Goal: Information Seeking & Learning: Learn about a topic

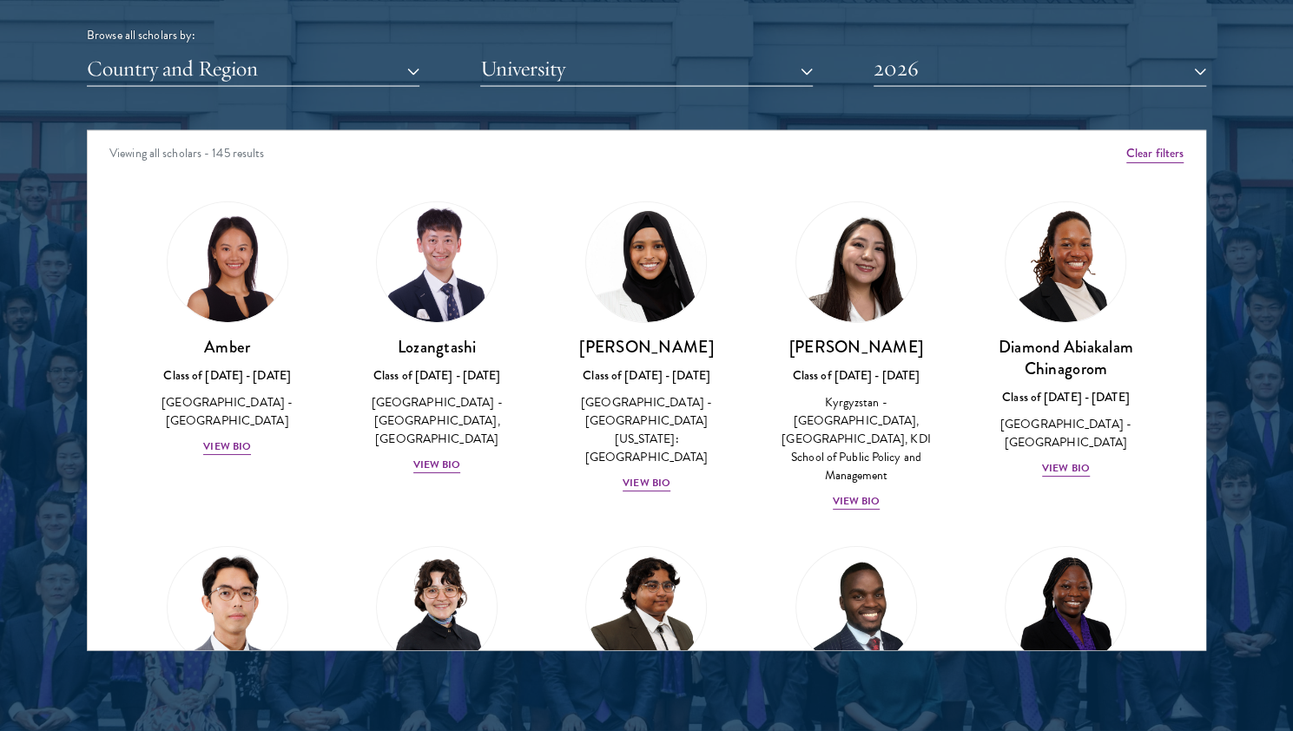
scroll to position [2192, 0]
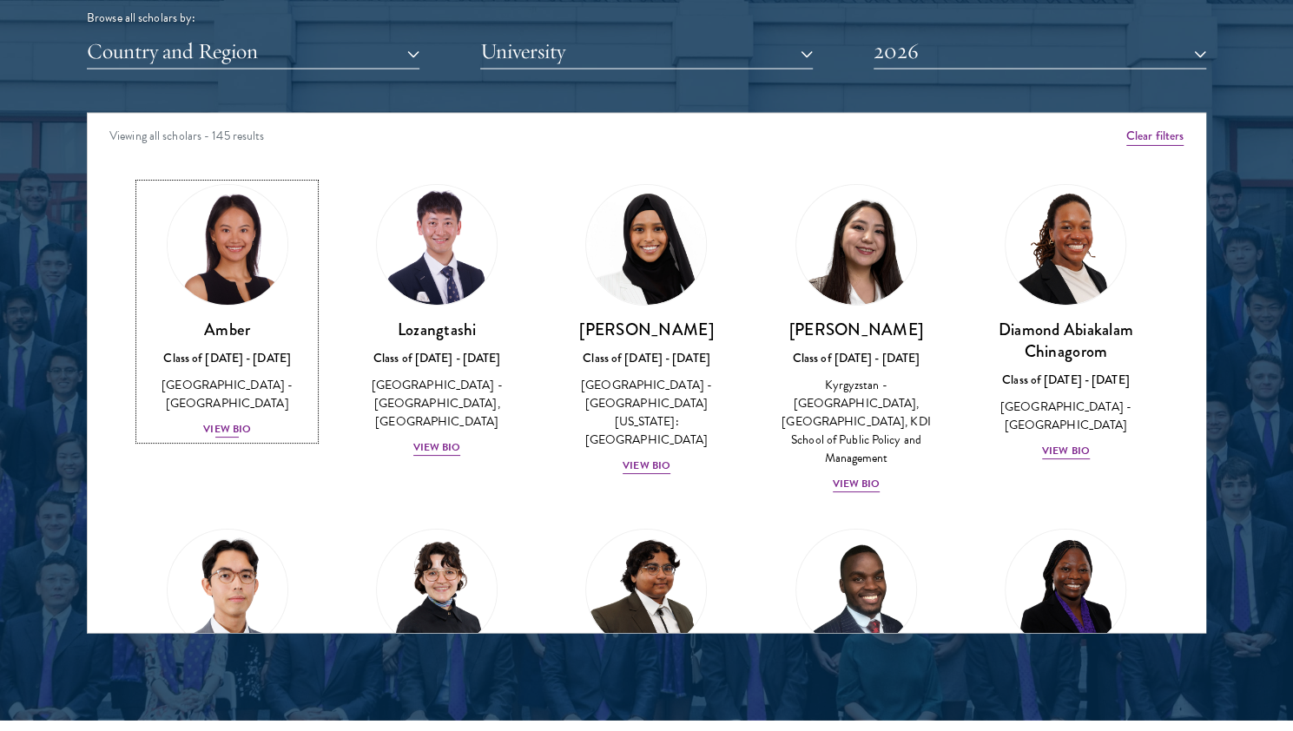
click at [230, 421] on div "View Bio" at bounding box center [227, 429] width 48 height 16
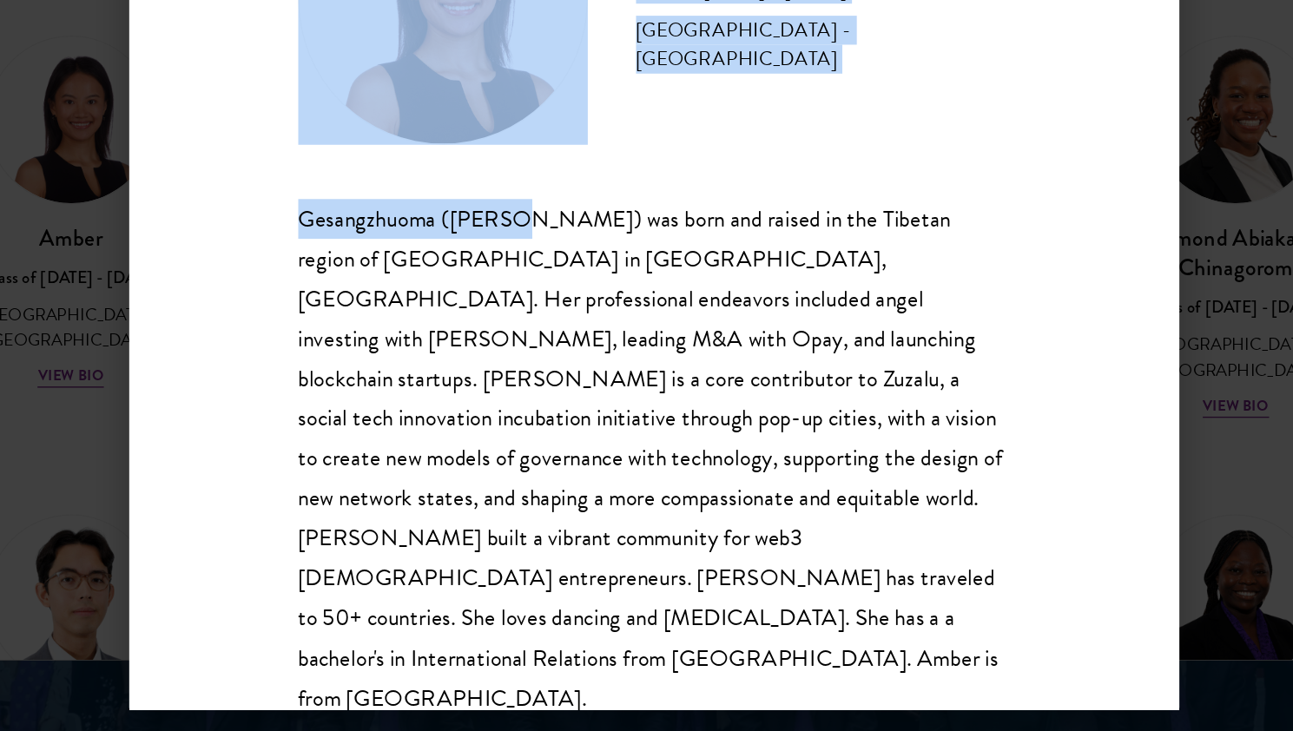
scroll to position [2192, 0]
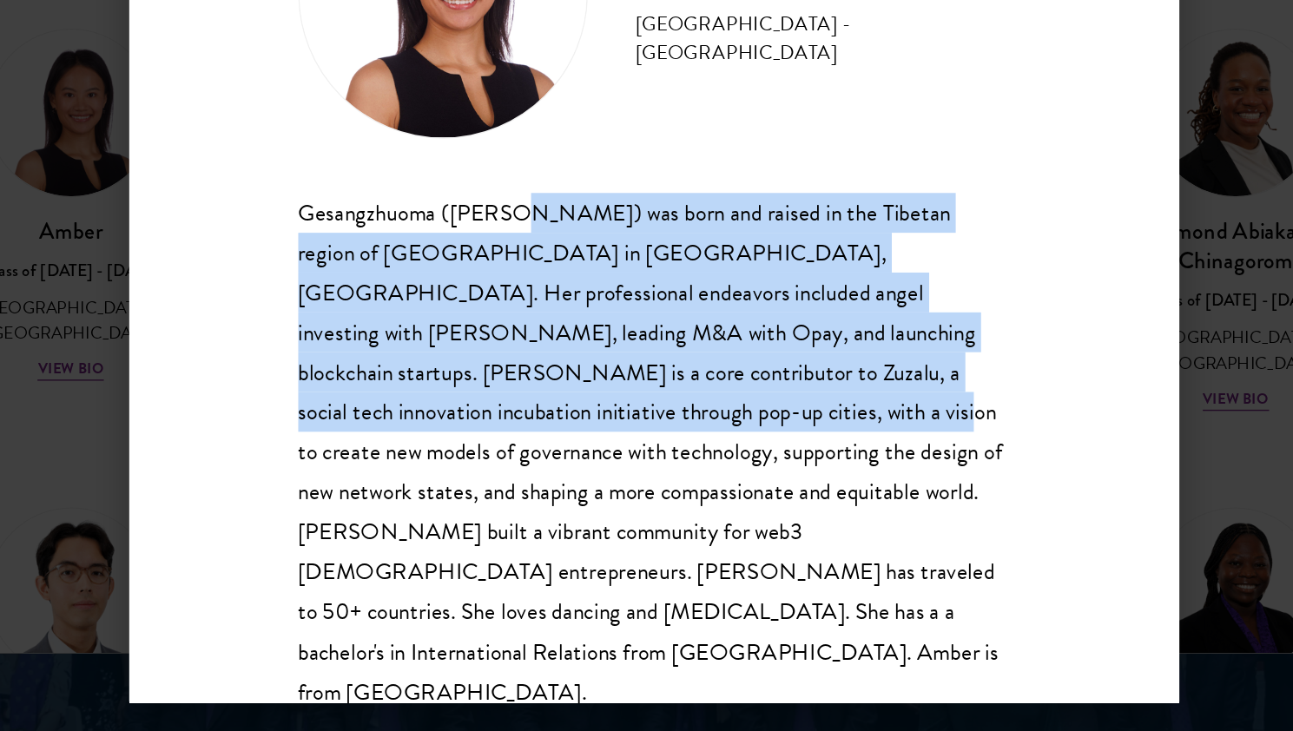
drag, startPoint x: 551, startPoint y: 321, endPoint x: 622, endPoint y: 470, distance: 164.6
click at [622, 470] on div "Gesangzhuoma ([PERSON_NAME]) was born and raised in the Tibetan region of [GEOG…" at bounding box center [647, 488] width 512 height 373
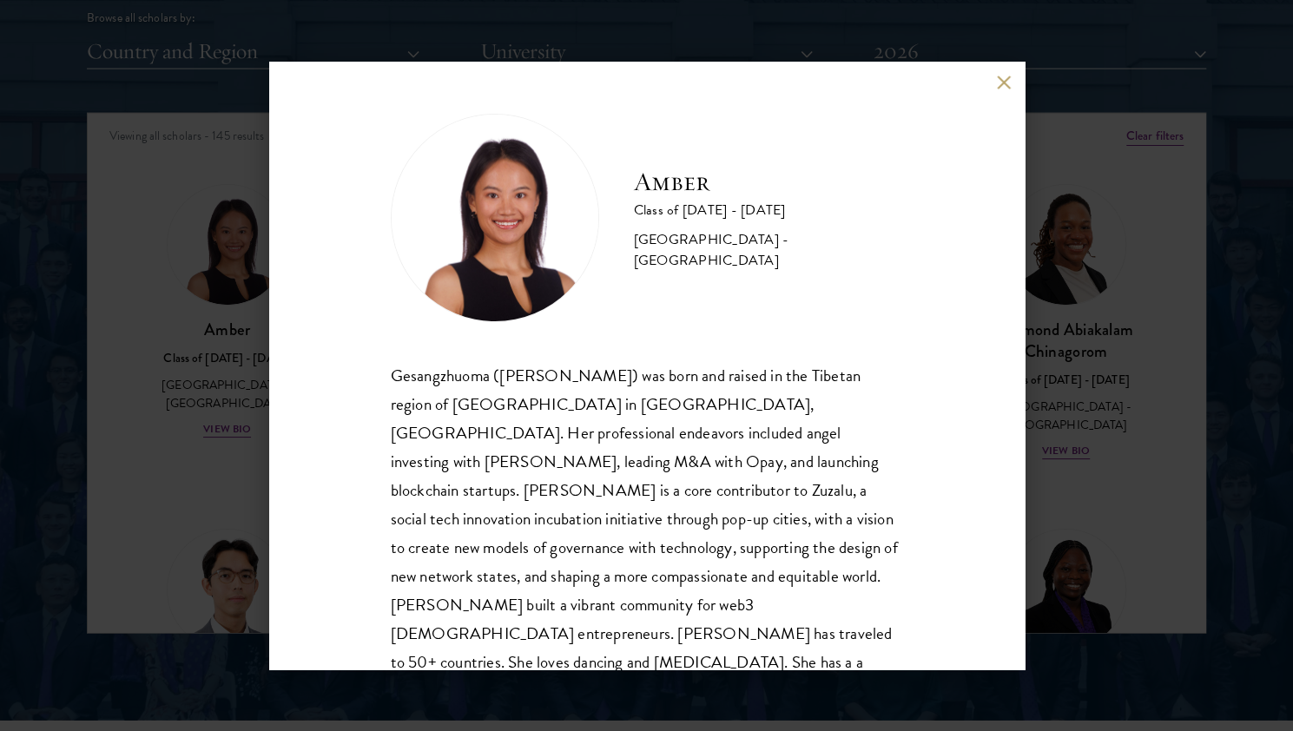
click at [226, 405] on div "Amber Class of [DATE] - [DATE] [GEOGRAPHIC_DATA] - [GEOGRAPHIC_DATA] Gesangzhuo…" at bounding box center [646, 365] width 1293 height 731
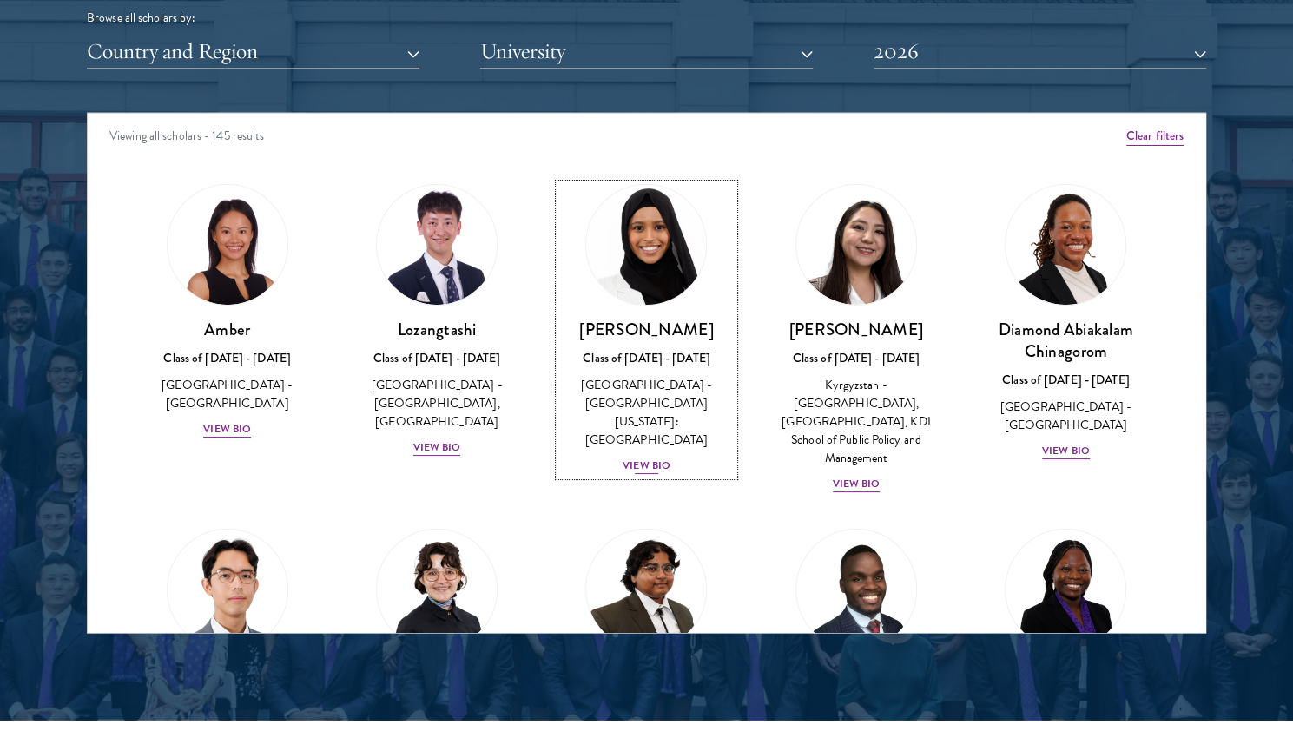
click at [628, 357] on div "Class of [DATE] - [DATE]" at bounding box center [646, 358] width 174 height 18
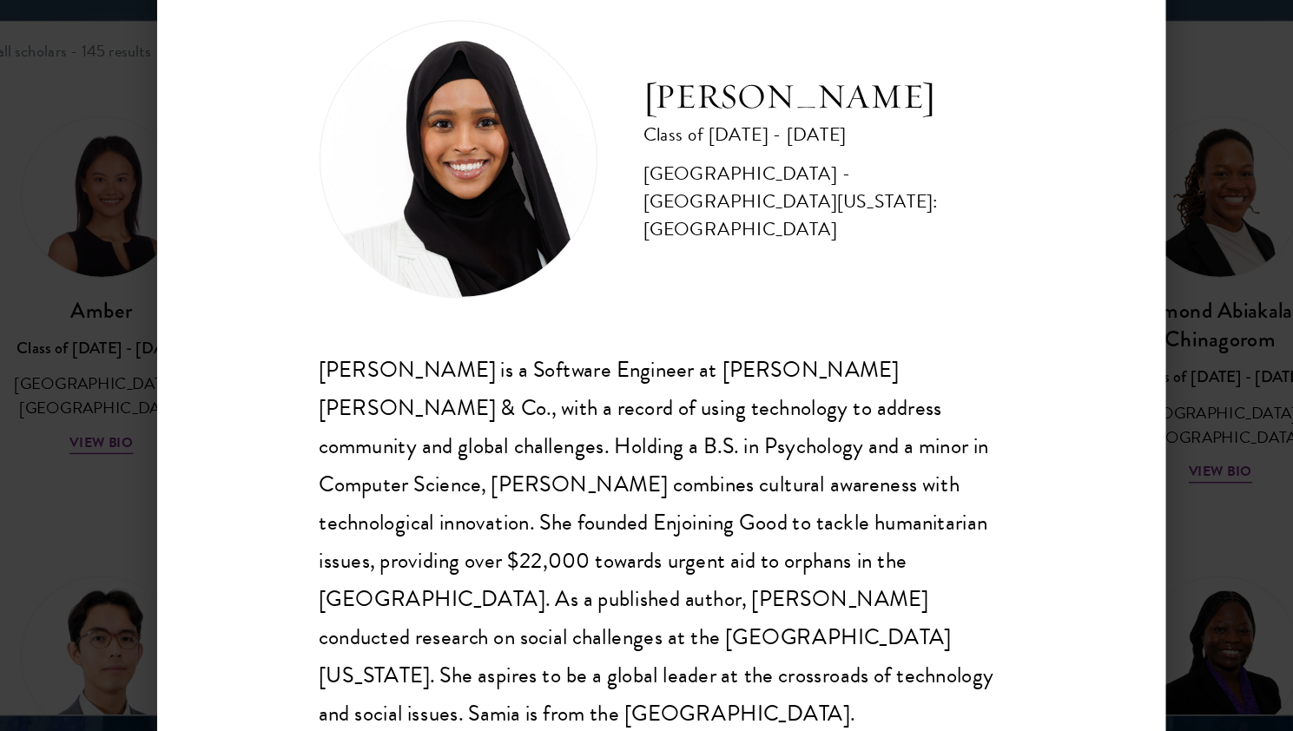
scroll to position [2192, 0]
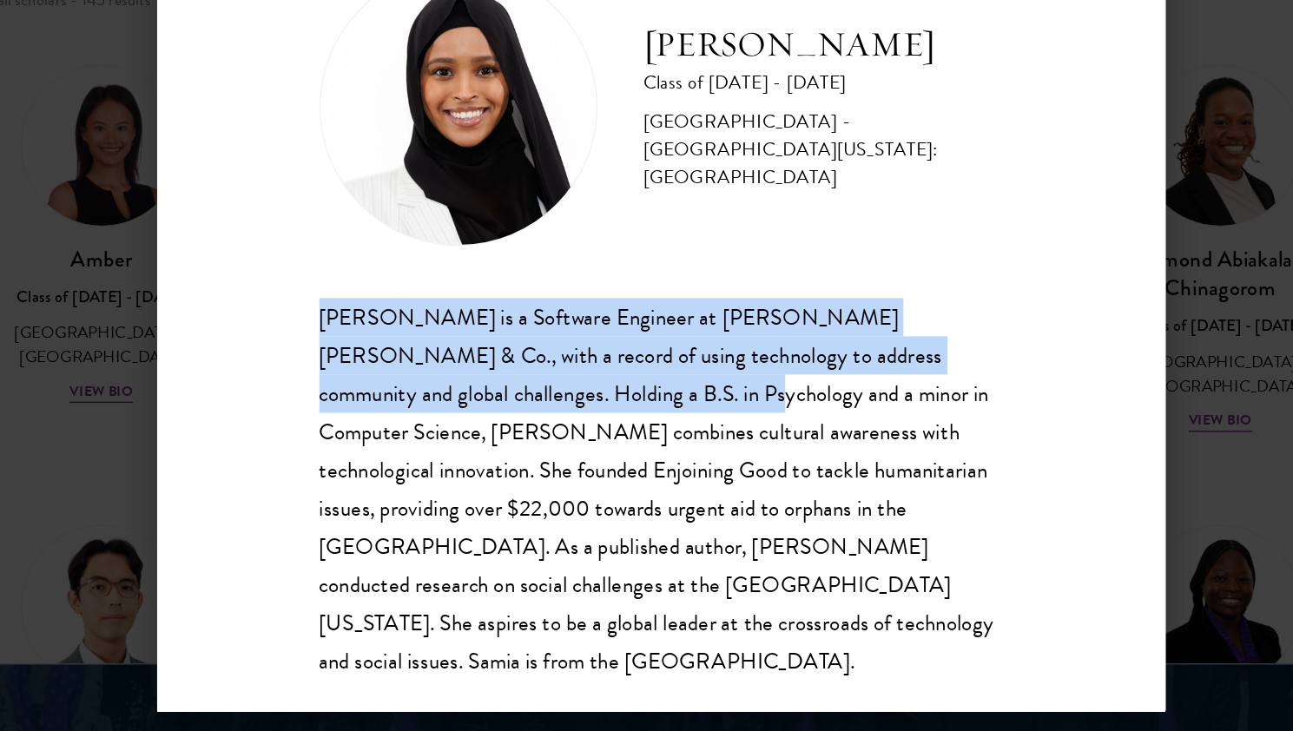
drag, startPoint x: 388, startPoint y: 370, endPoint x: 553, endPoint y: 443, distance: 180.3
click at [553, 443] on div "[PERSON_NAME] Class of [DATE] - [DATE] [GEOGRAPHIC_DATA] - [GEOGRAPHIC_DATA][US…" at bounding box center [646, 366] width 755 height 608
click at [553, 443] on div "[PERSON_NAME] is a Software Engineer at [PERSON_NAME] [PERSON_NAME] & Co., with…" at bounding box center [647, 502] width 512 height 286
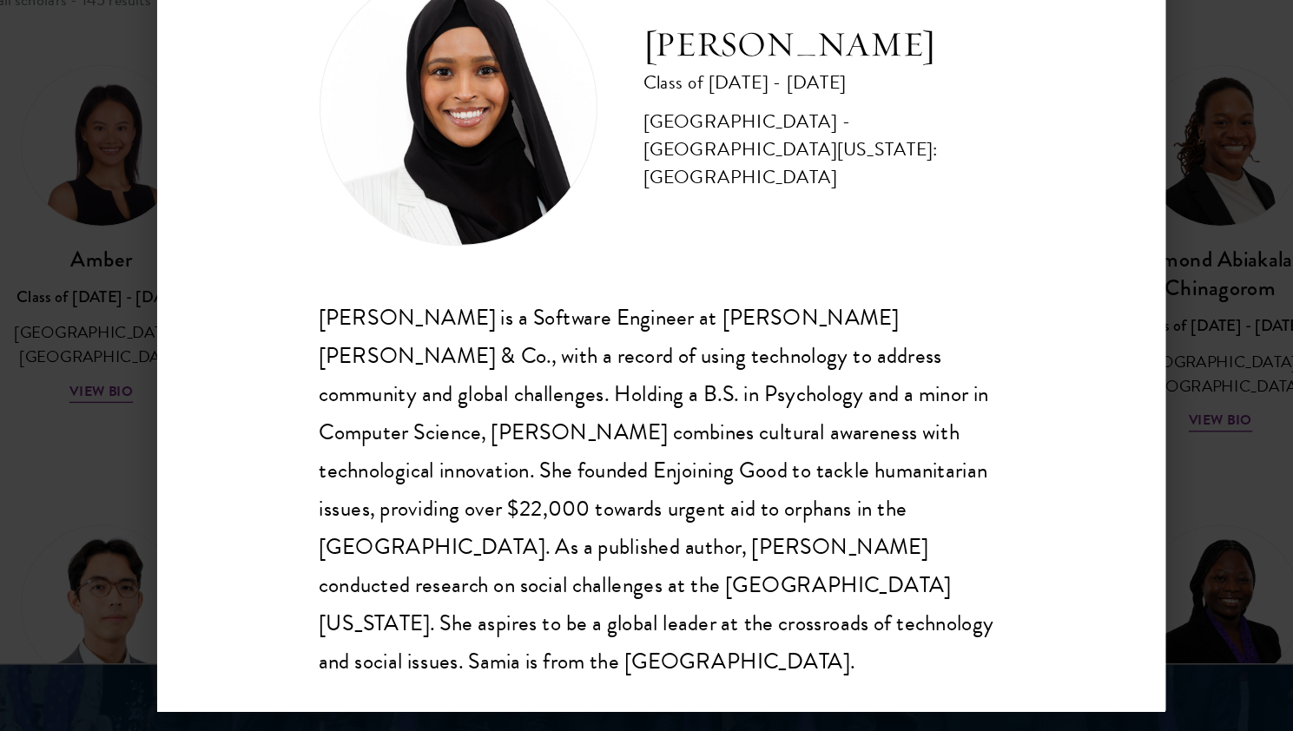
drag, startPoint x: 523, startPoint y: 445, endPoint x: 530, endPoint y: 556, distance: 111.3
click at [530, 556] on div "[PERSON_NAME] is a Software Engineer at [PERSON_NAME] [PERSON_NAME] & Co., with…" at bounding box center [647, 502] width 512 height 286
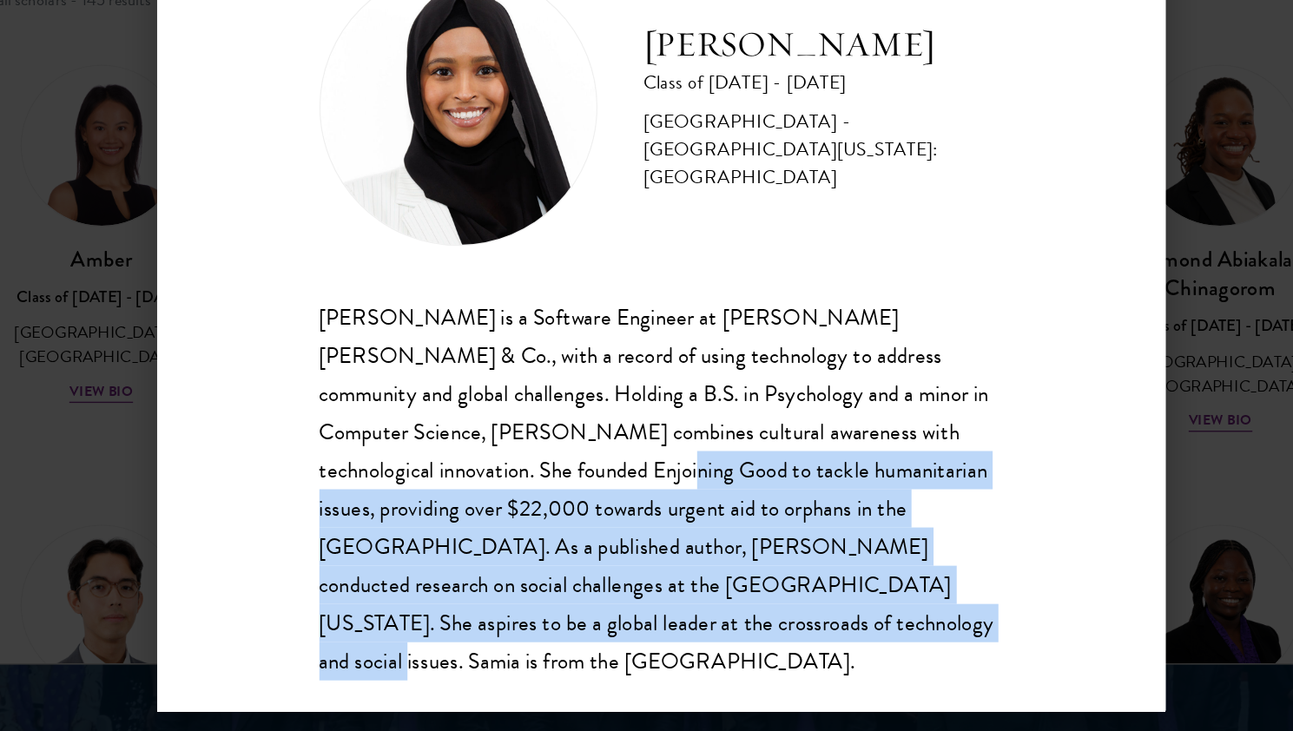
drag, startPoint x: 528, startPoint y: 498, endPoint x: 573, endPoint y: 592, distance: 104.1
click at [573, 592] on div "[PERSON_NAME] is a Software Engineer at [PERSON_NAME] [PERSON_NAME] & Co., with…" at bounding box center [647, 502] width 512 height 286
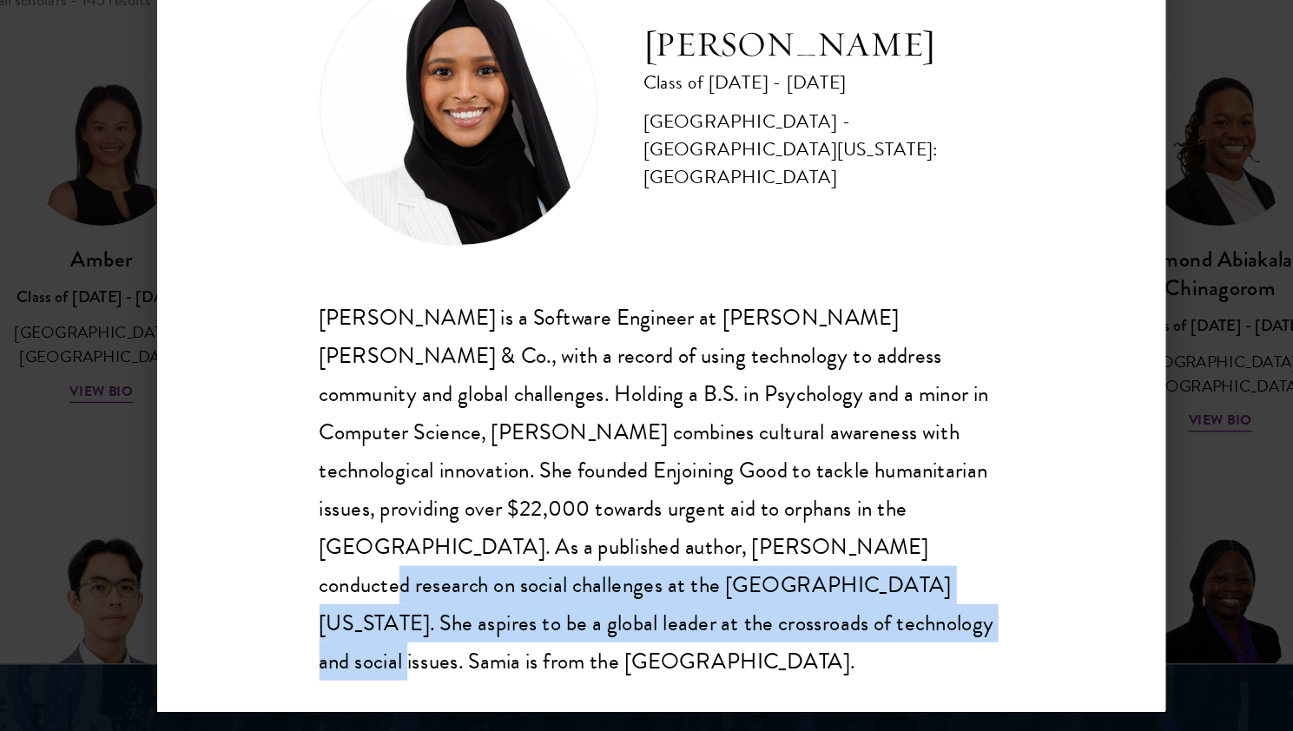
drag, startPoint x: 604, startPoint y: 536, endPoint x: 589, endPoint y: 596, distance: 60.8
click at [589, 596] on div "[PERSON_NAME] is a Software Engineer at [PERSON_NAME] [PERSON_NAME] & Co., with…" at bounding box center [647, 502] width 512 height 286
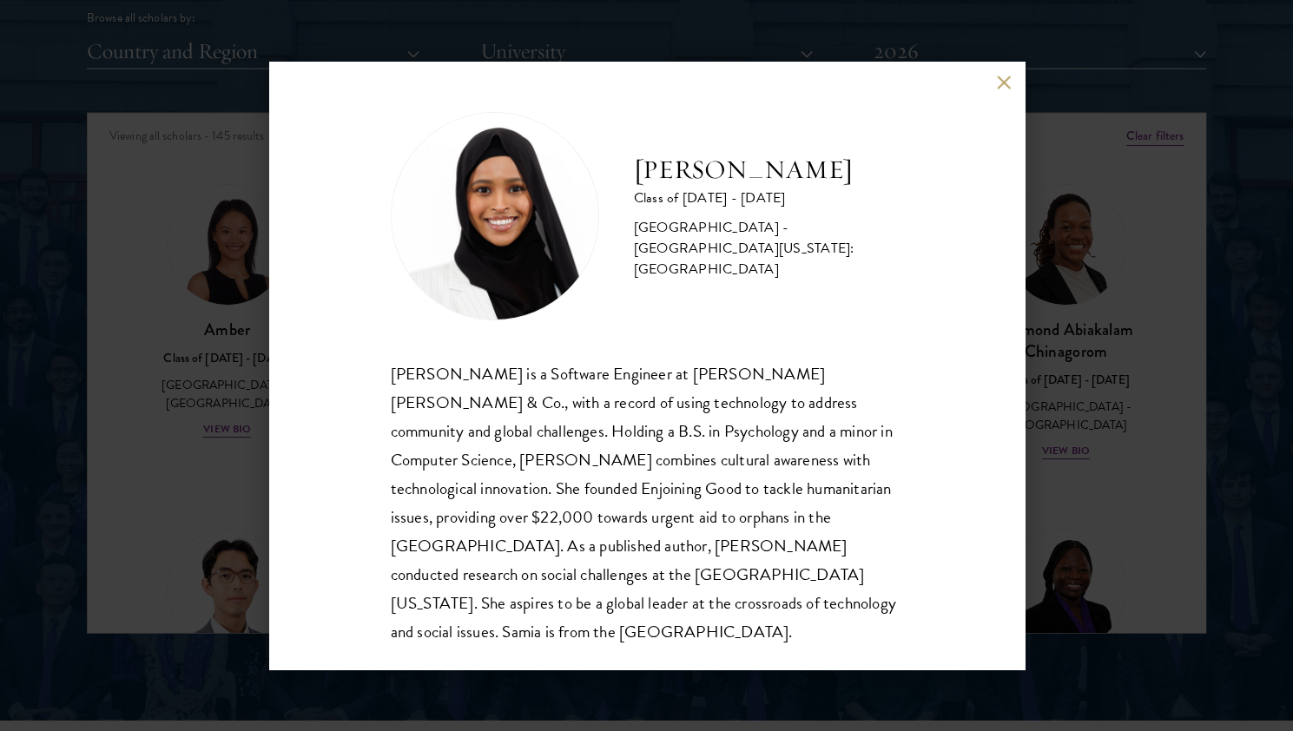
click at [1085, 490] on div "[PERSON_NAME] Class of [DATE] - [DATE] [GEOGRAPHIC_DATA] - [GEOGRAPHIC_DATA][US…" at bounding box center [646, 365] width 1293 height 731
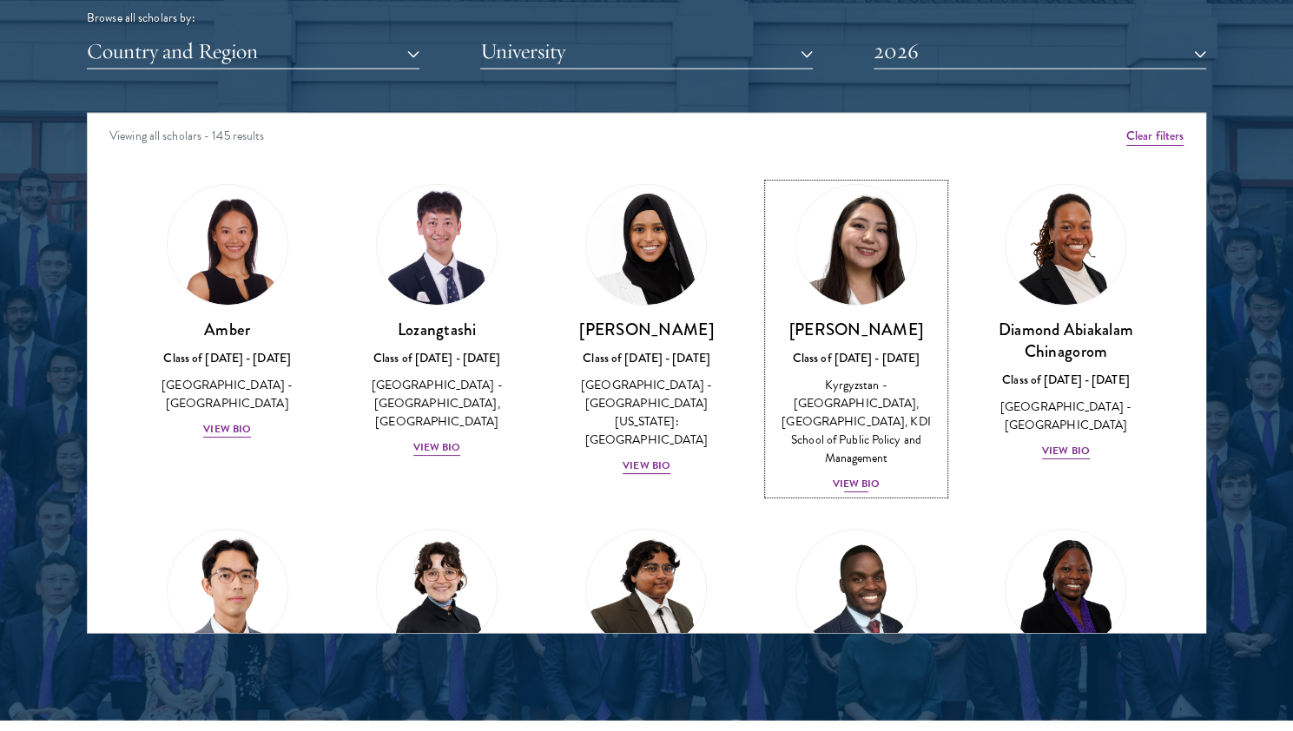
click at [863, 320] on h3 "[PERSON_NAME]" at bounding box center [855, 330] width 174 height 22
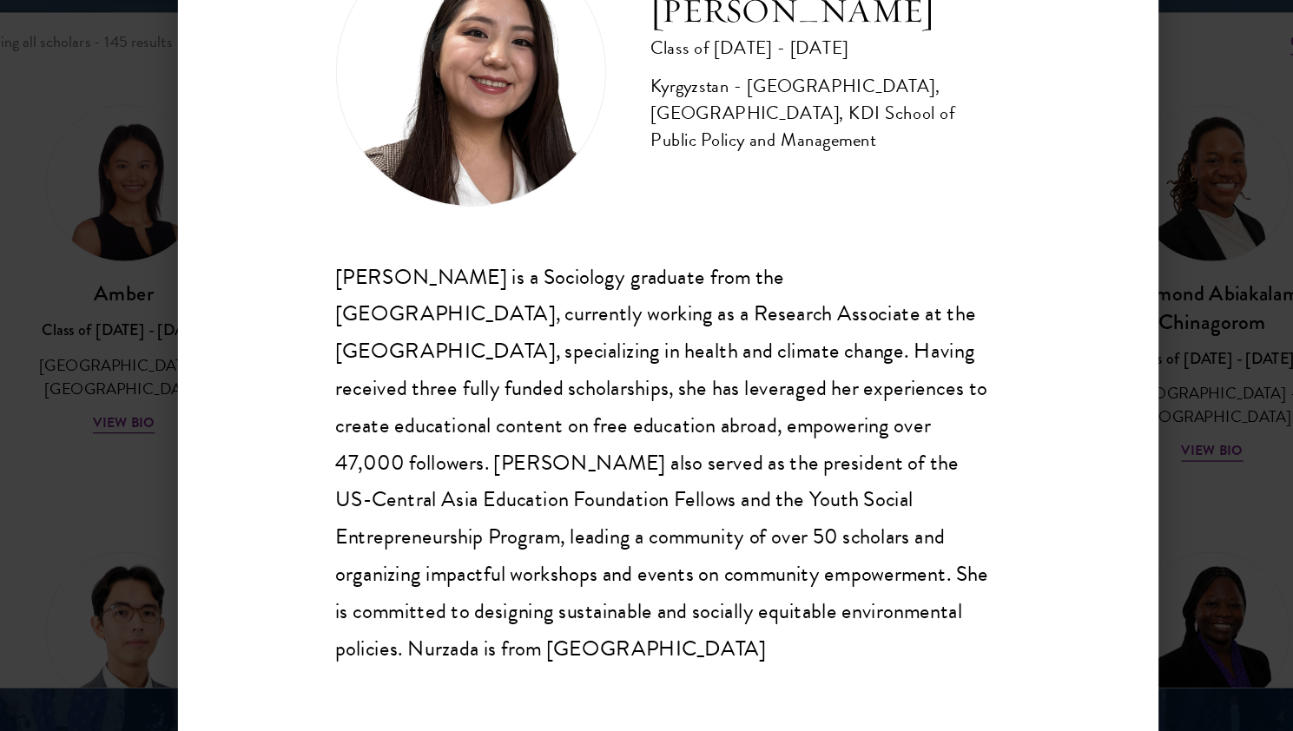
scroll to position [2192, 0]
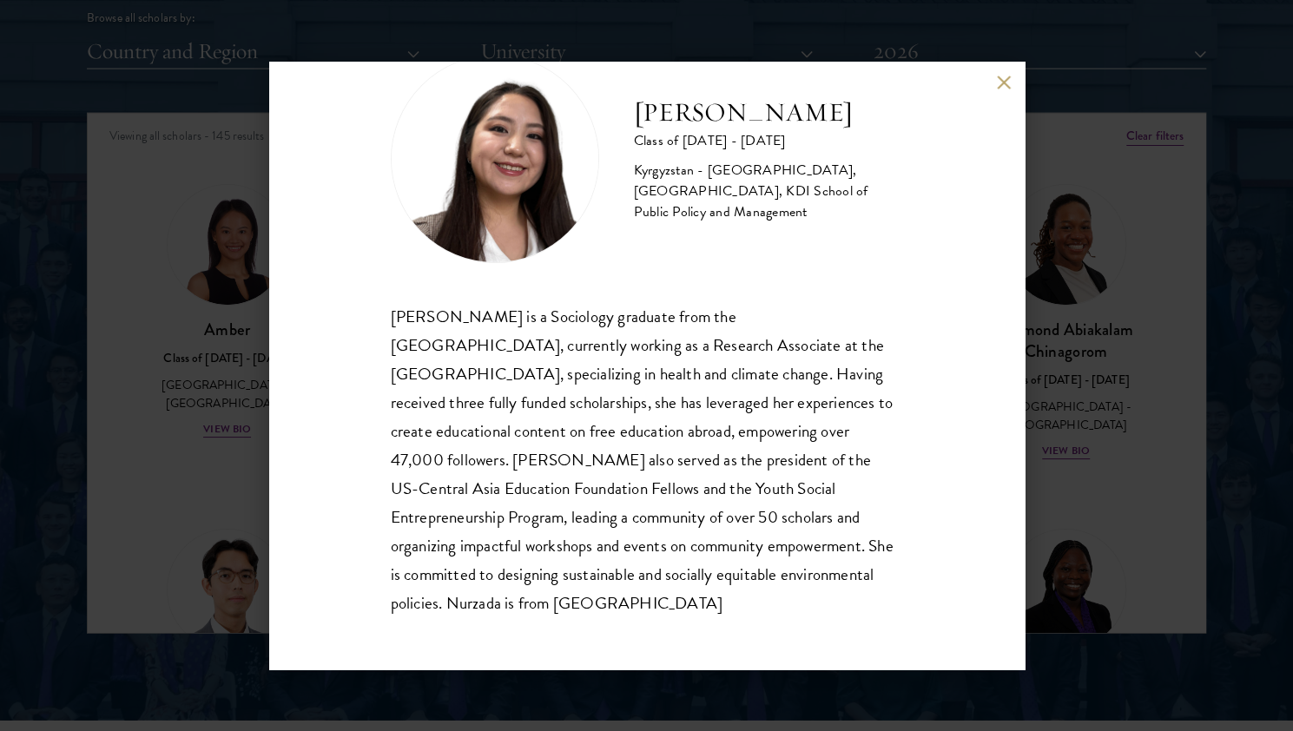
click at [217, 444] on div "Nurzada Abdivalieva Class of [DATE] - [DATE] [GEOGRAPHIC_DATA] - [GEOGRAPHIC_DA…" at bounding box center [646, 365] width 1293 height 731
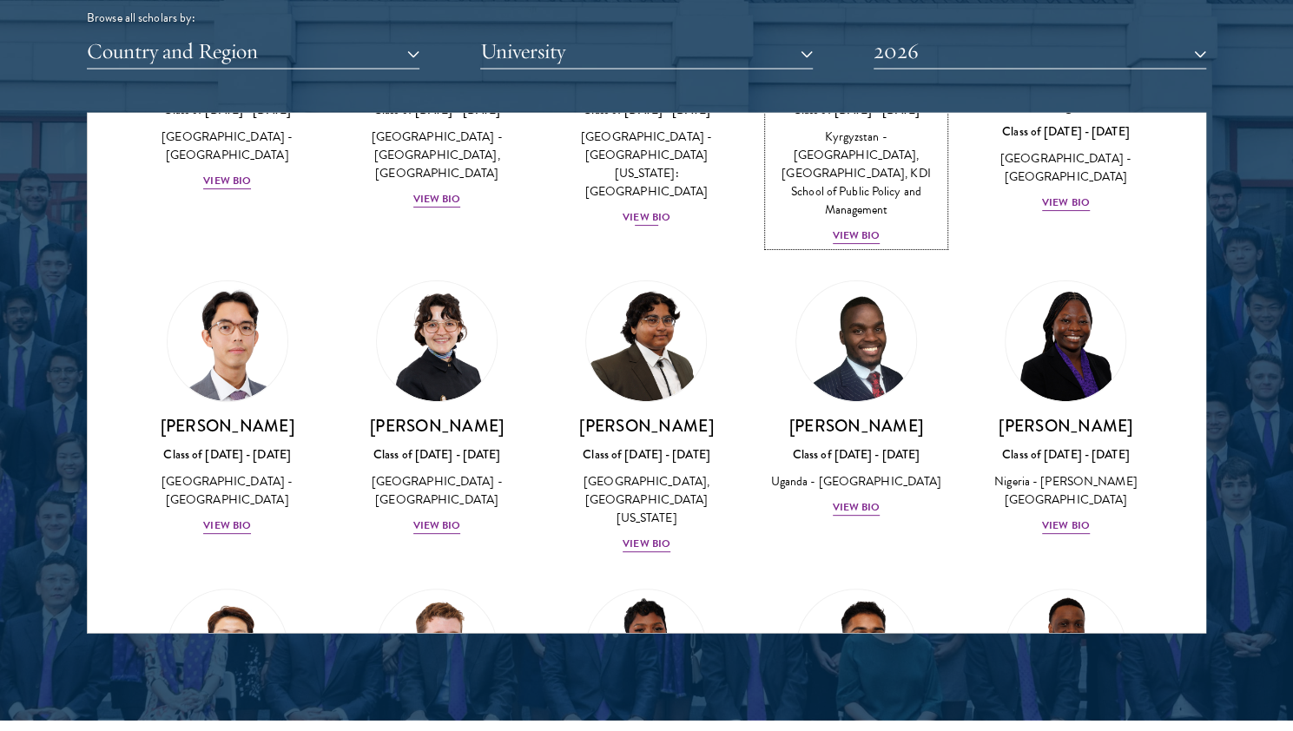
scroll to position [254, 0]
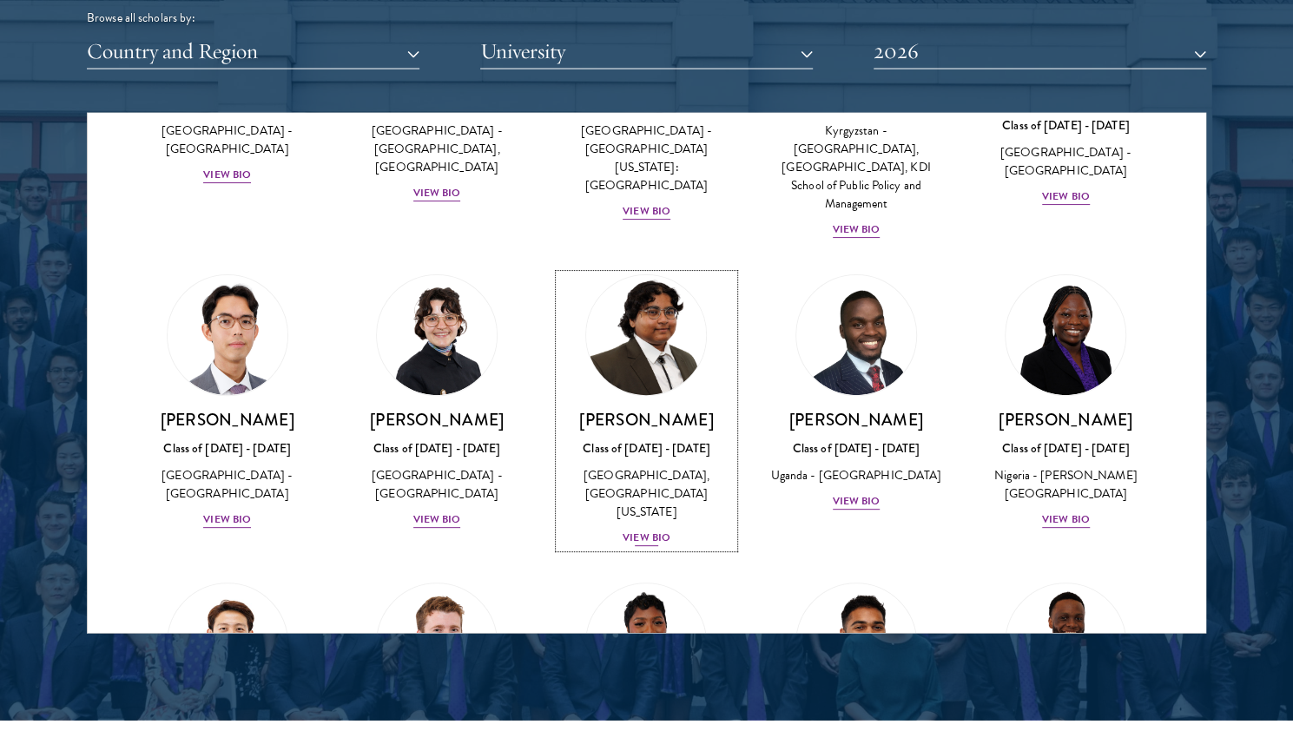
click at [629, 504] on div "[PERSON_NAME] Class of [DATE] - [DATE] [GEOGRAPHIC_DATA] - [GEOGRAPHIC_DATA], […" at bounding box center [646, 478] width 174 height 139
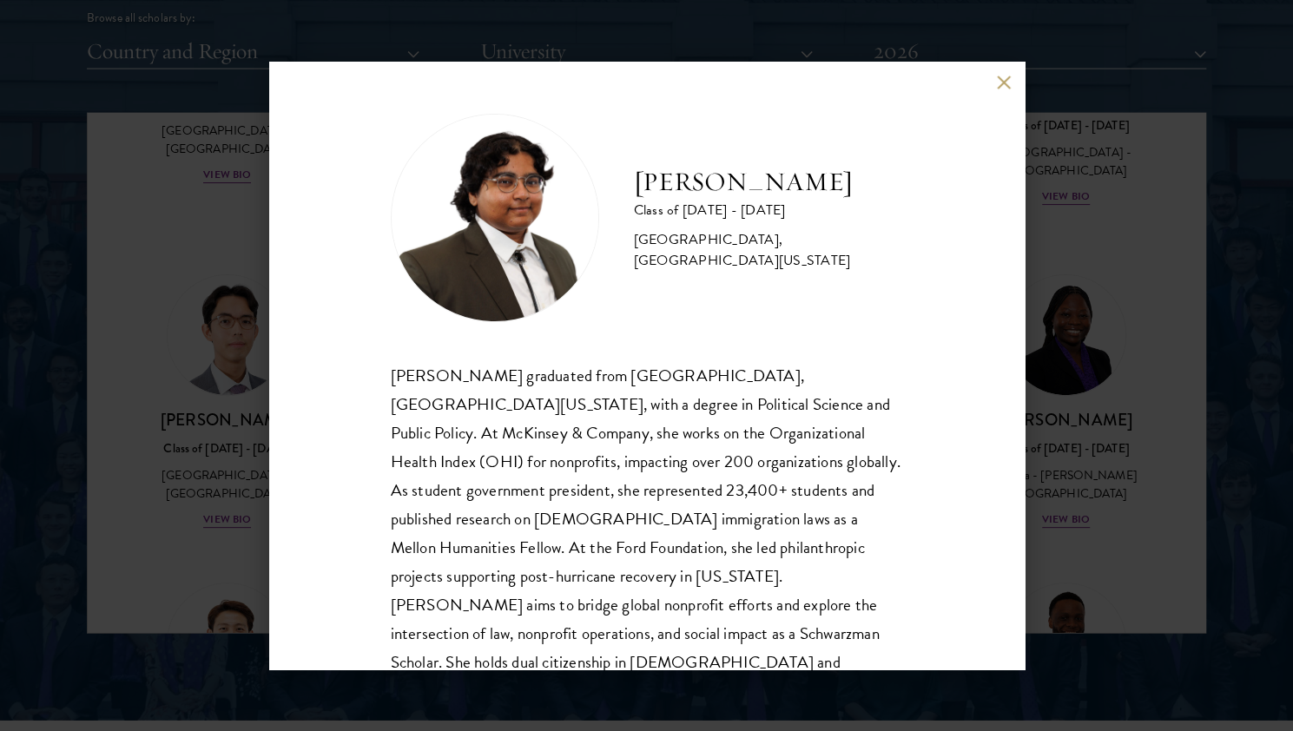
scroll to position [59, 0]
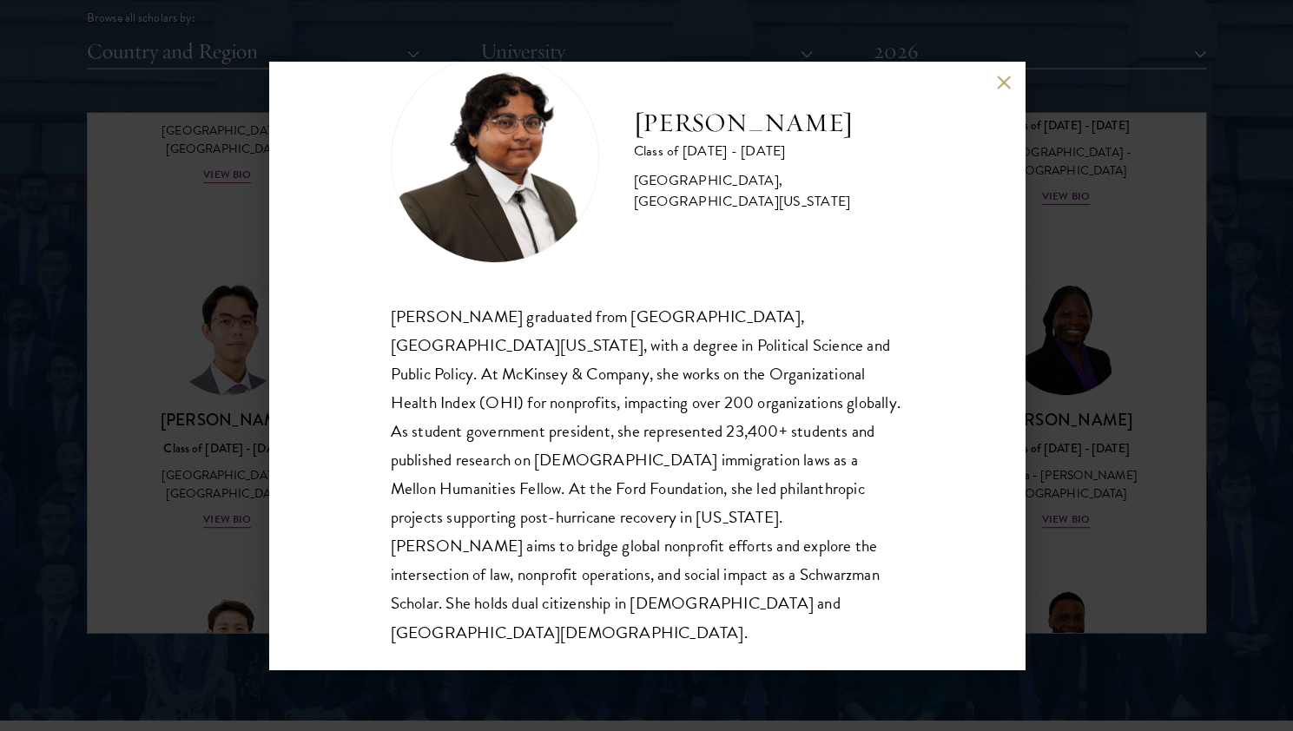
click at [210, 459] on div "[PERSON_NAME] Class of [DATE] - [DATE] [GEOGRAPHIC_DATA] - [GEOGRAPHIC_DATA], […" at bounding box center [646, 365] width 1293 height 731
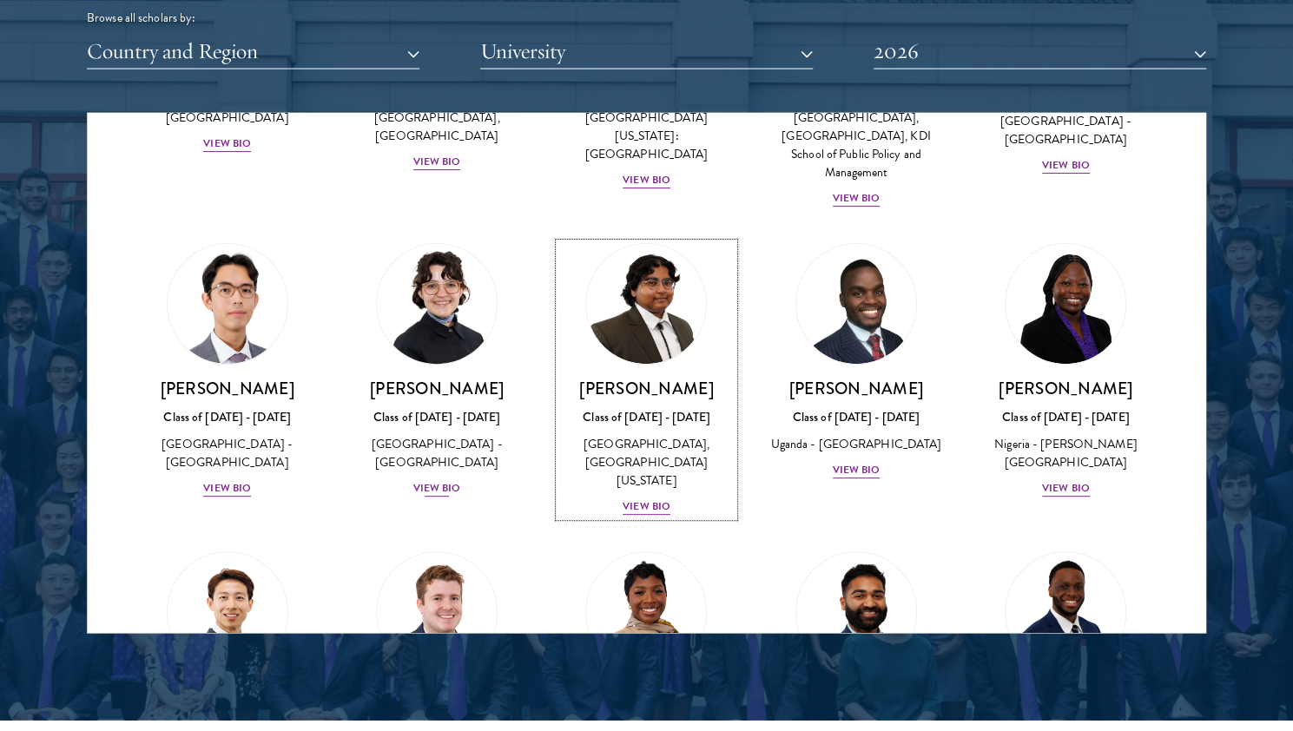
scroll to position [288, 0]
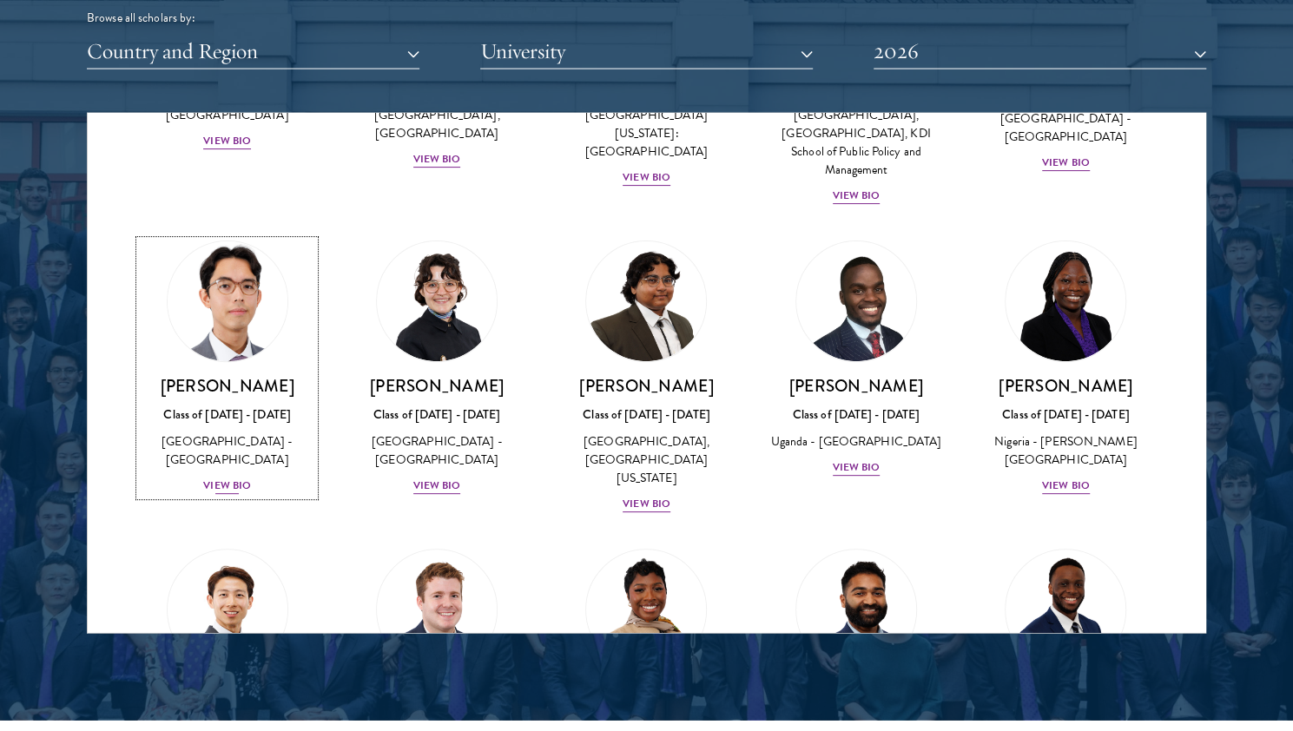
click at [236, 477] on div "View Bio" at bounding box center [227, 485] width 48 height 16
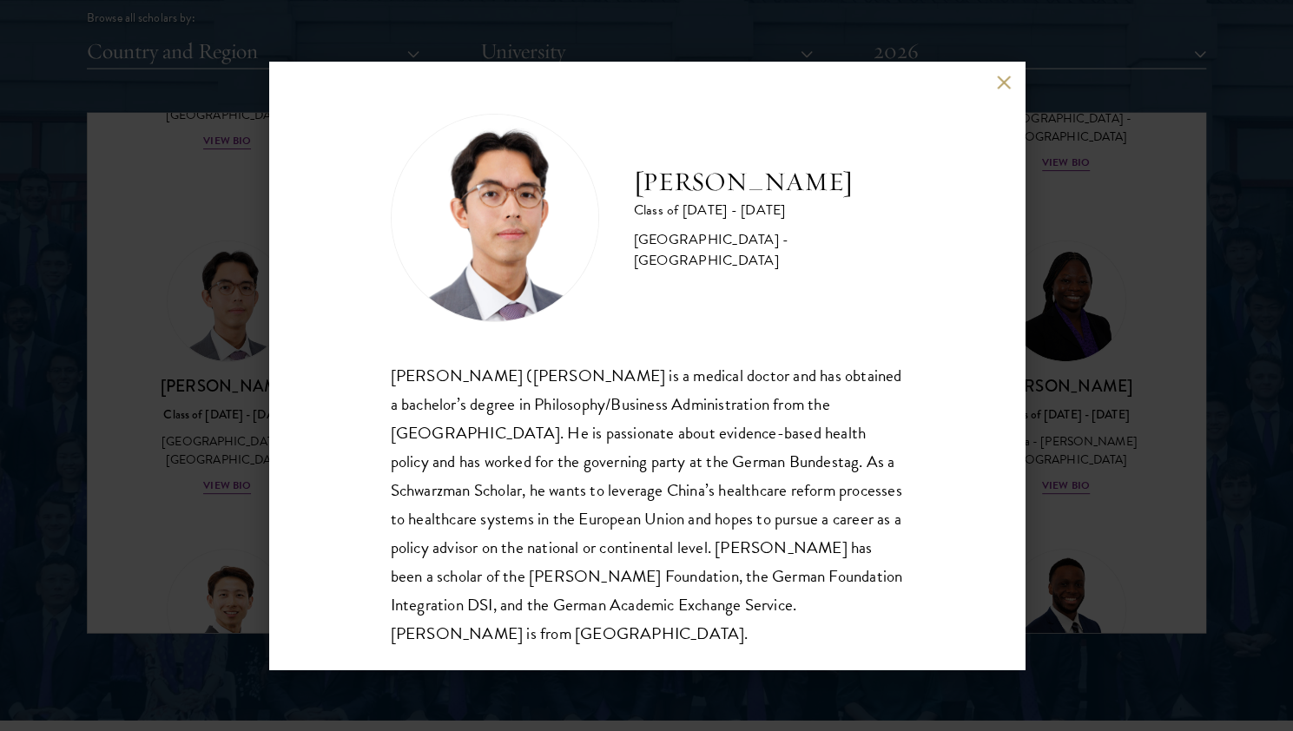
scroll to position [30, 0]
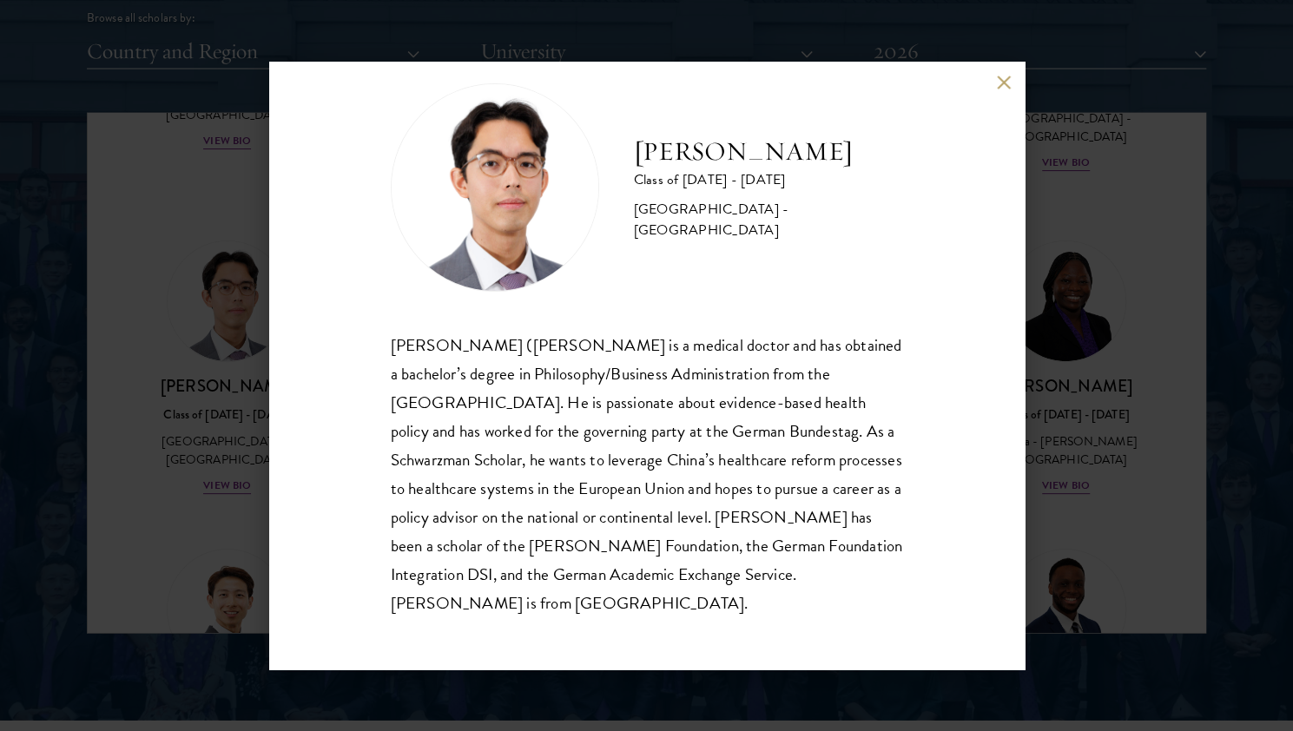
click at [158, 444] on div "[PERSON_NAME] Class of [DATE] - [DATE] [GEOGRAPHIC_DATA] - [GEOGRAPHIC_DATA] [P…" at bounding box center [646, 365] width 1293 height 731
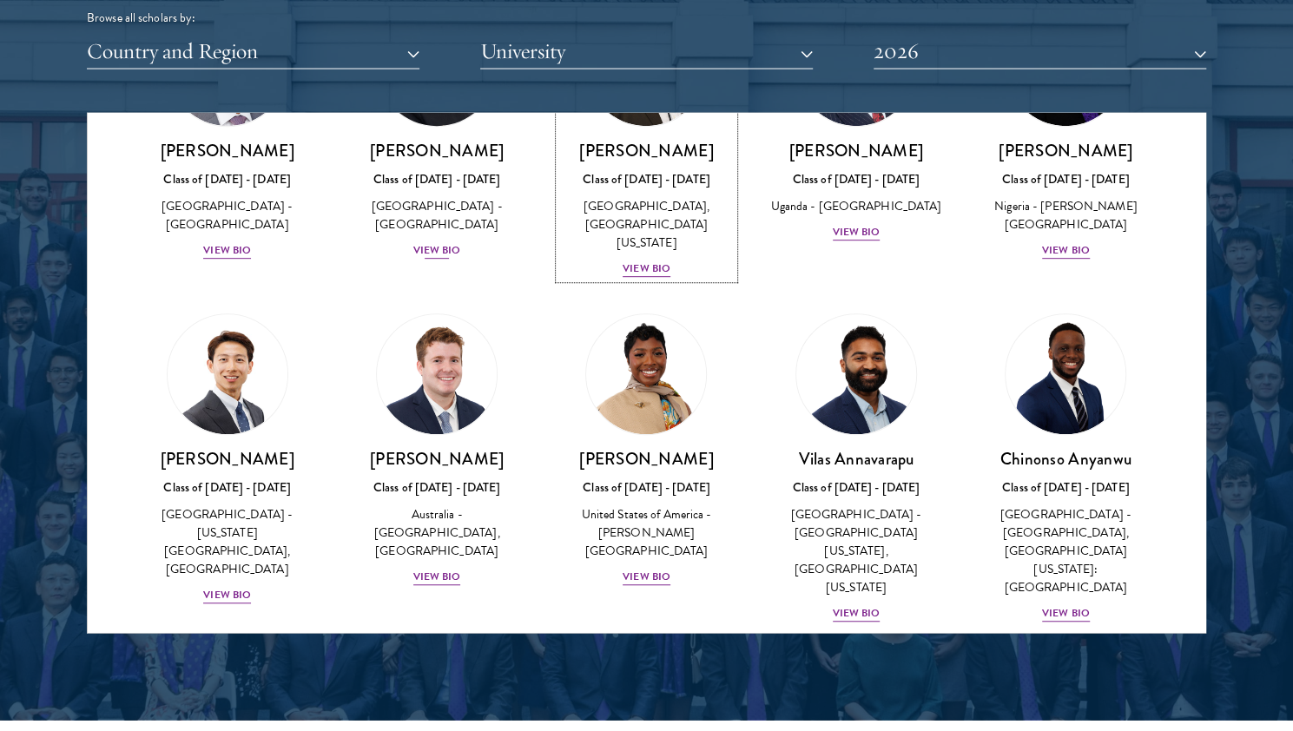
scroll to position [540, 0]
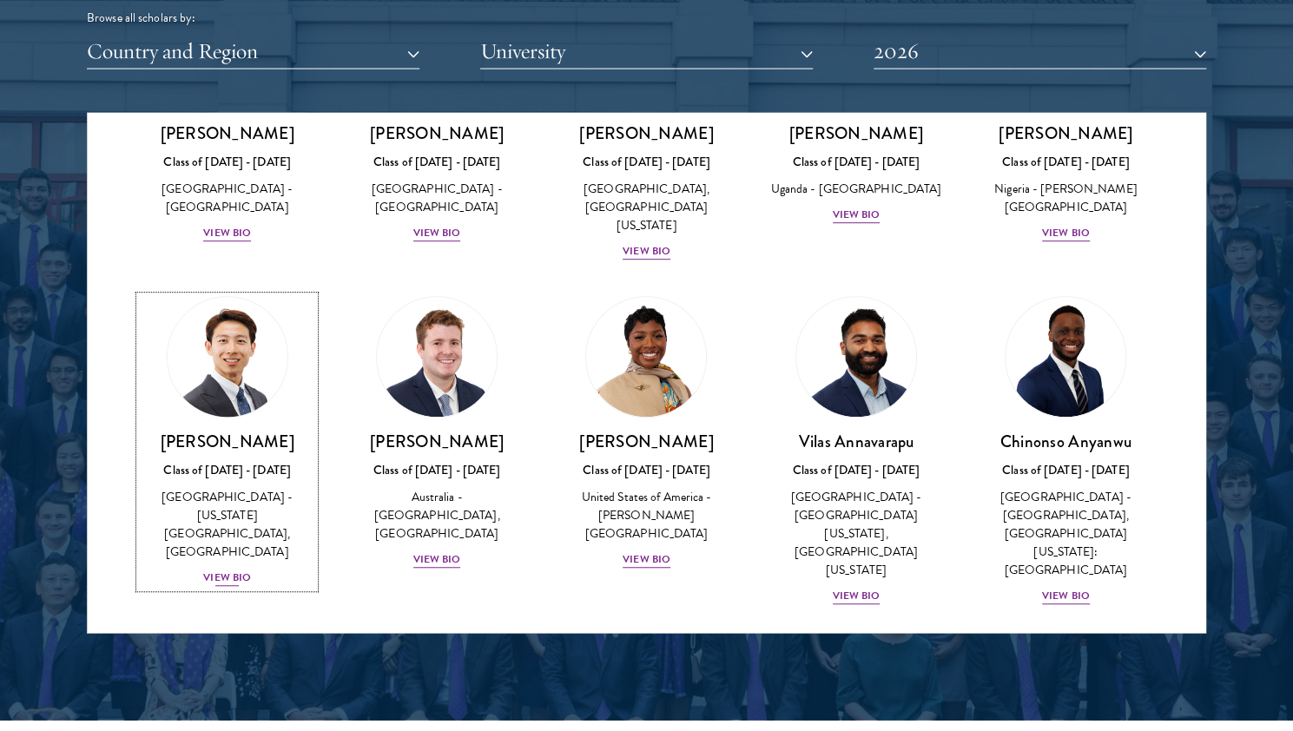
click at [236, 503] on div "[GEOGRAPHIC_DATA] - [US_STATE][GEOGRAPHIC_DATA], [GEOGRAPHIC_DATA]" at bounding box center [227, 525] width 174 height 73
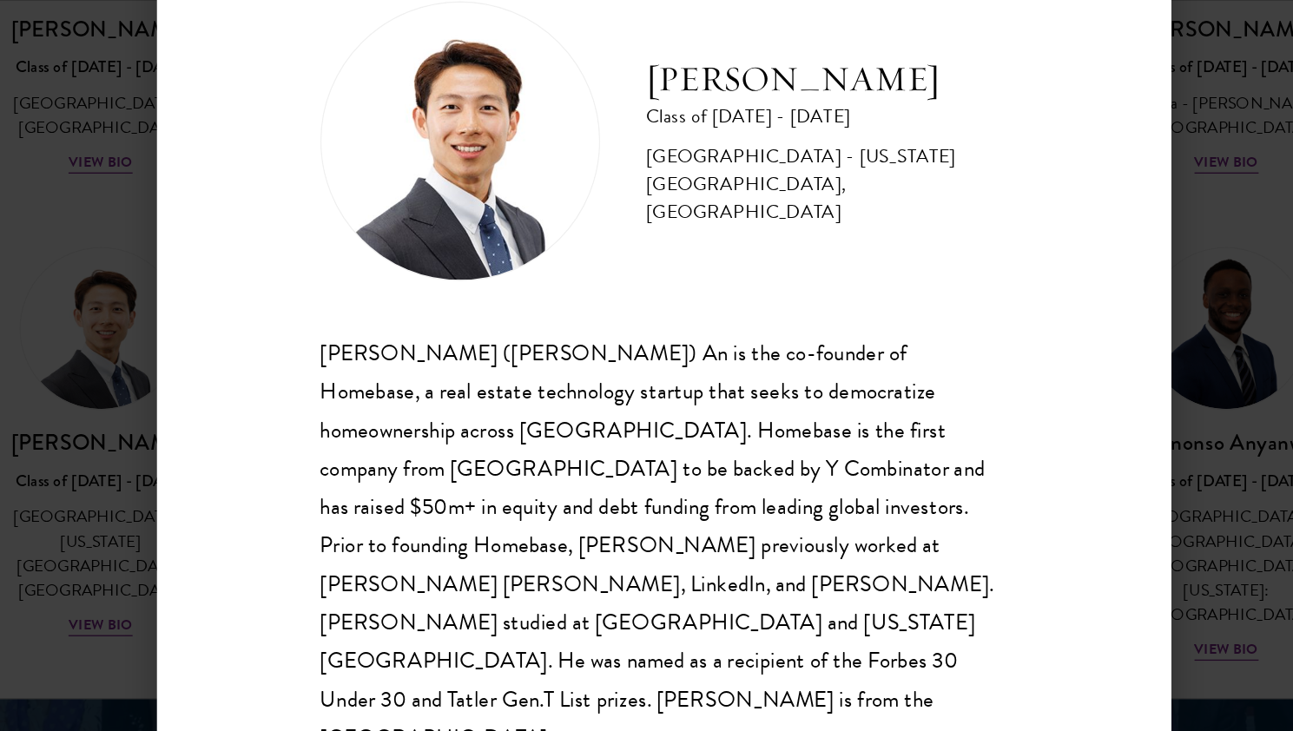
scroll to position [2192, 0]
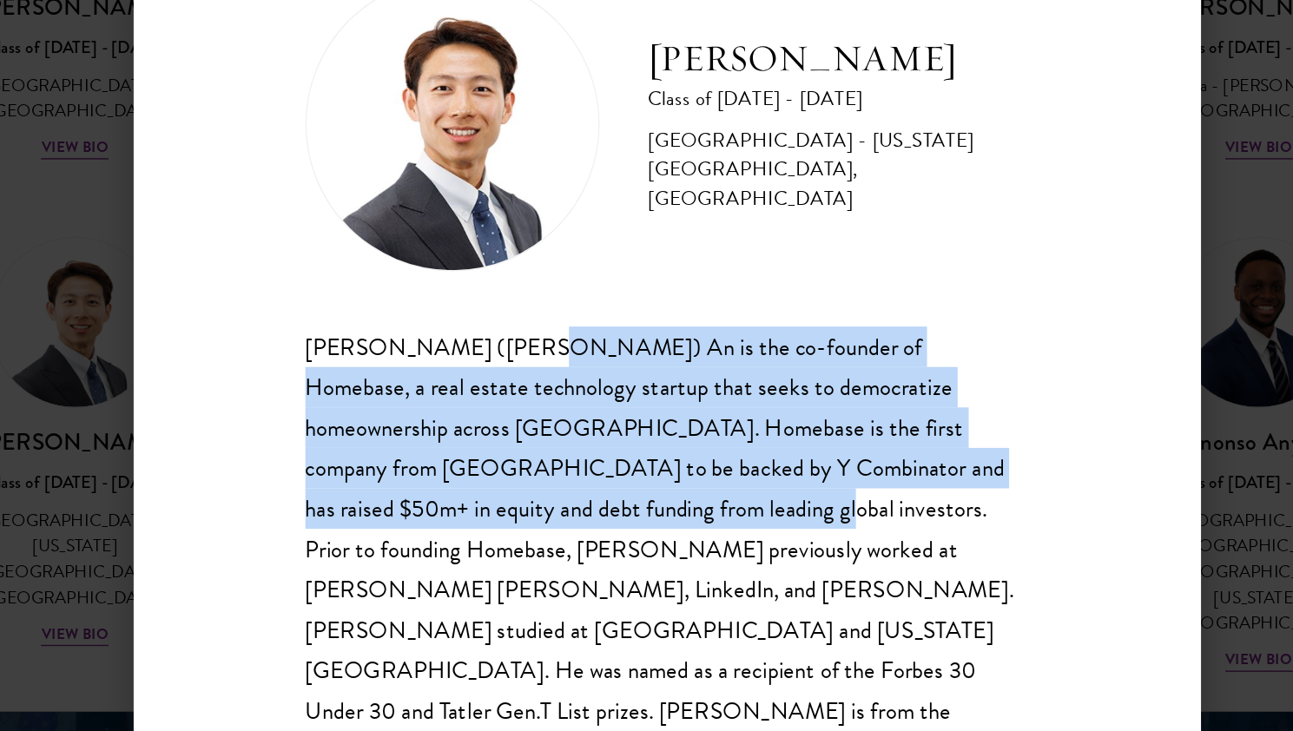
drag, startPoint x: 525, startPoint y: 375, endPoint x: 589, endPoint y: 490, distance: 131.7
click at [589, 490] on div "[PERSON_NAME] ([PERSON_NAME]) An is the co-founder of Homebase, a real estate t…" at bounding box center [647, 519] width 512 height 316
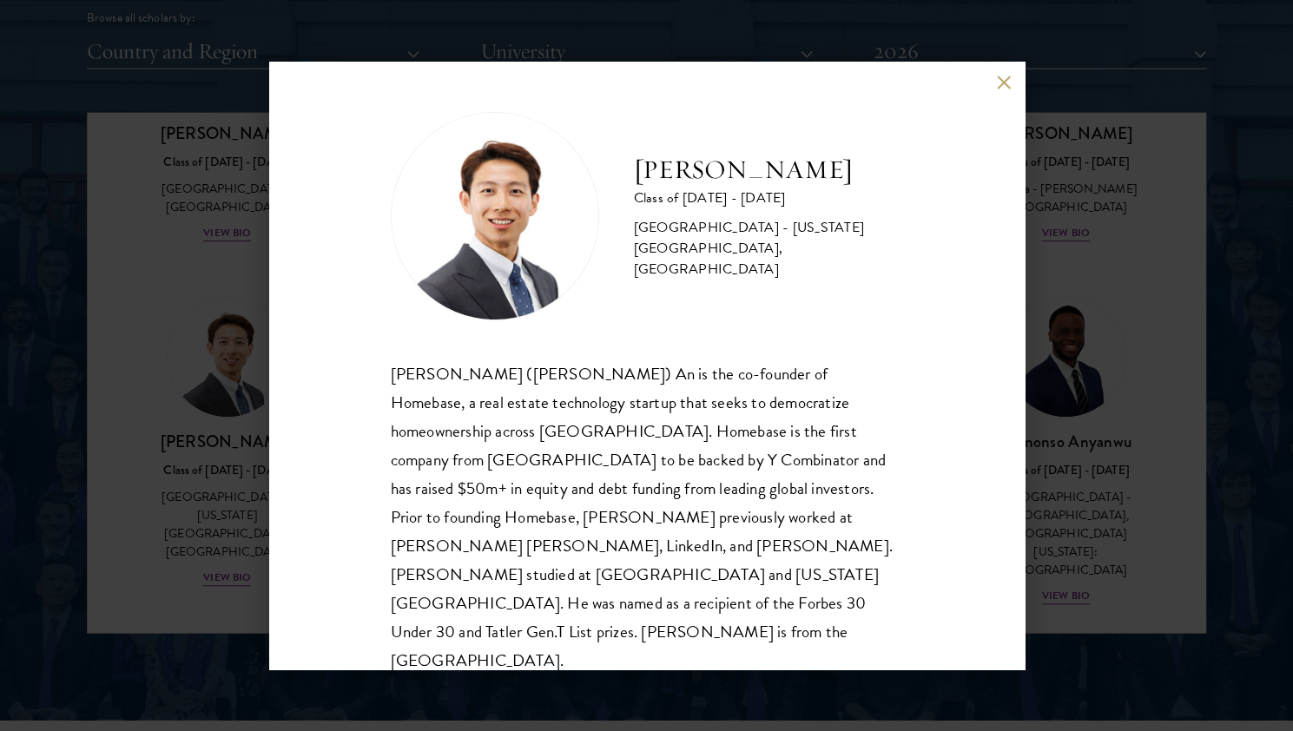
click at [1068, 519] on div "[PERSON_NAME] Class of [DATE] - [DATE] [GEOGRAPHIC_DATA] - [US_STATE][GEOGRAPHI…" at bounding box center [646, 365] width 1293 height 731
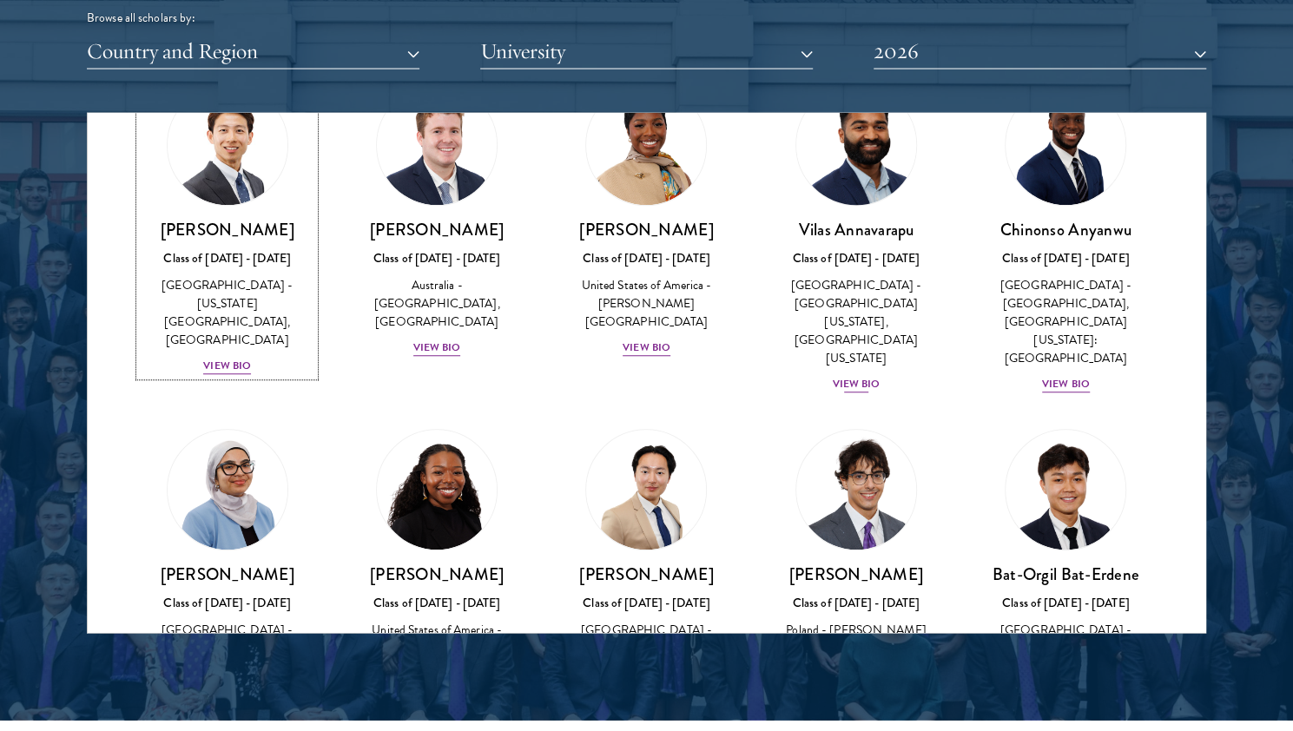
scroll to position [924, 0]
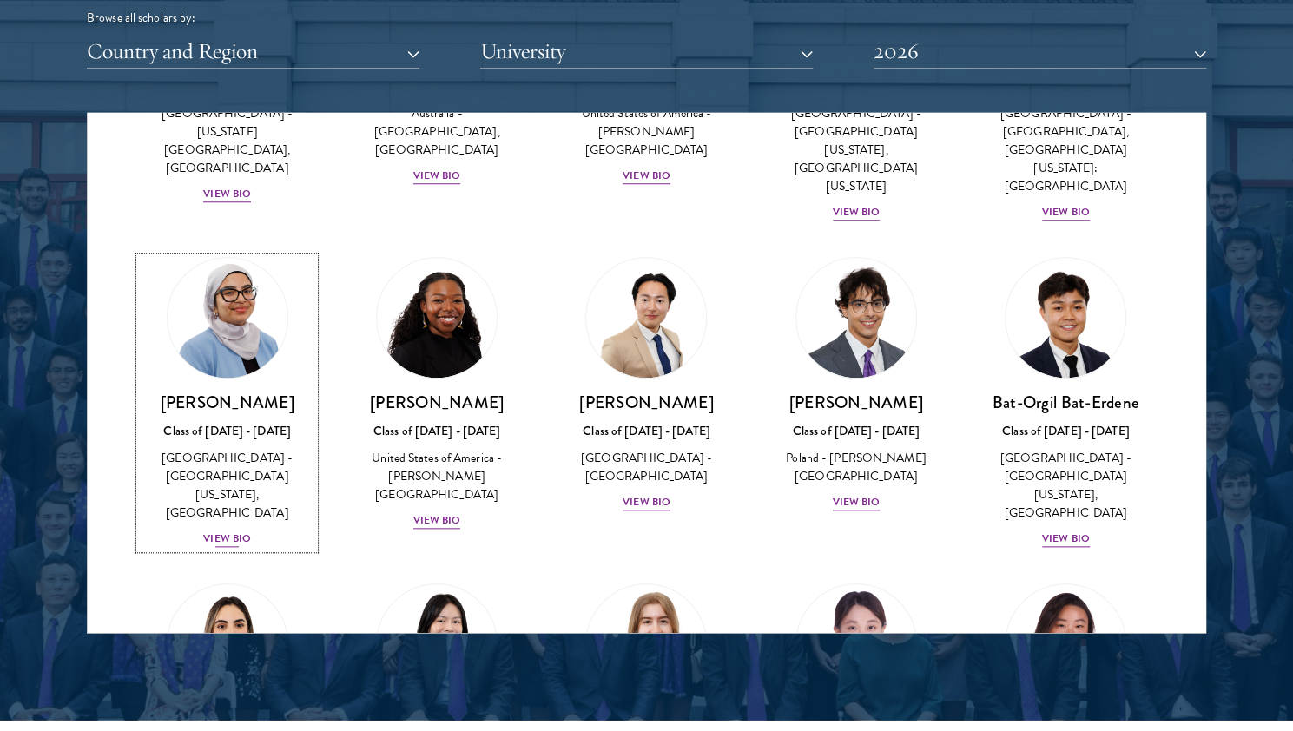
click at [217, 392] on div "[PERSON_NAME] Class of [DATE] - [DATE] [GEOGRAPHIC_DATA] - [GEOGRAPHIC_DATA][US…" at bounding box center [227, 470] width 174 height 157
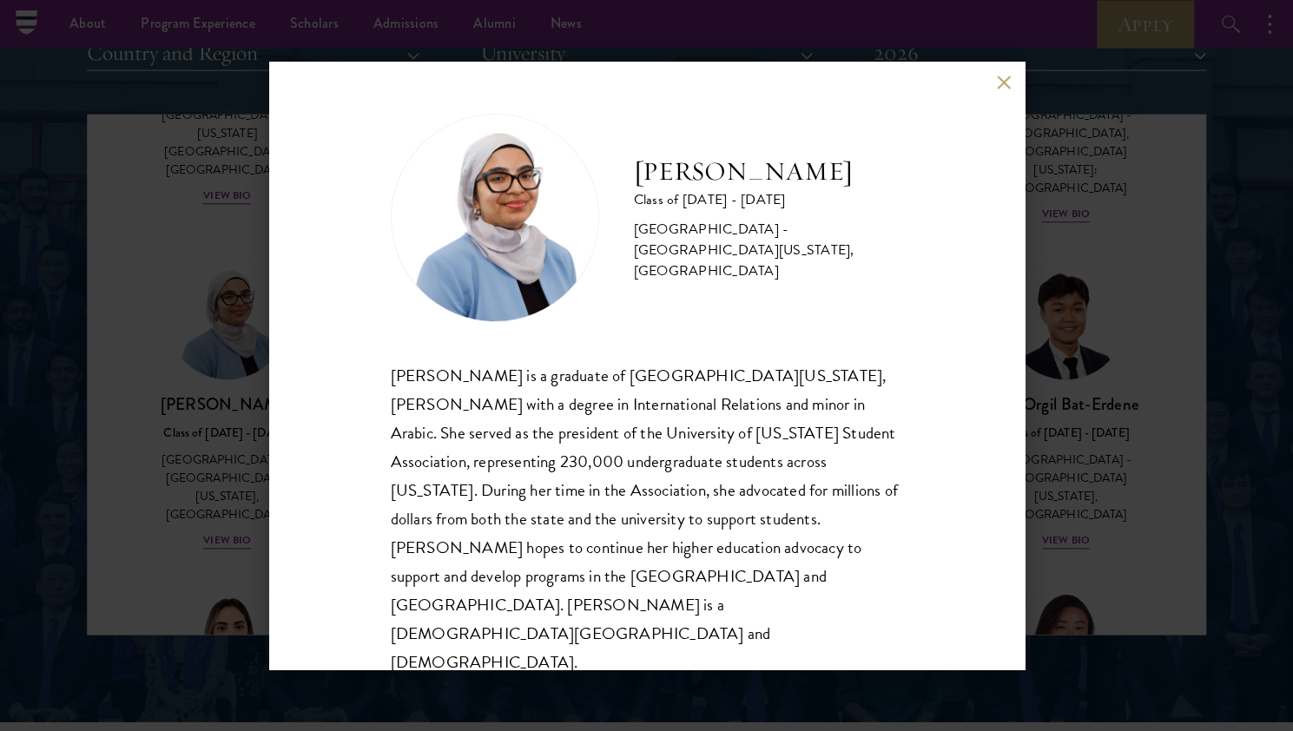
scroll to position [2189, 0]
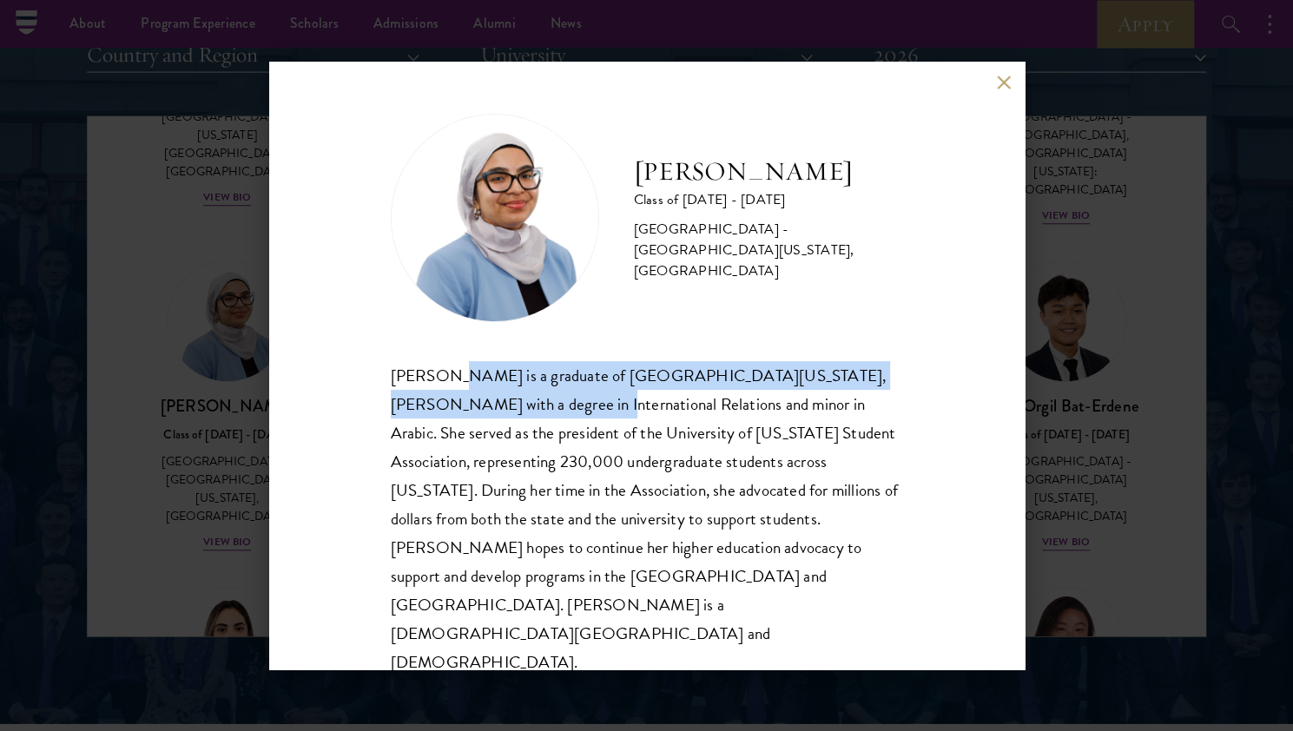
drag, startPoint x: 450, startPoint y: 381, endPoint x: 469, endPoint y: 428, distance: 50.6
click at [469, 428] on div "[PERSON_NAME] is a graduate of [GEOGRAPHIC_DATA][US_STATE], [PERSON_NAME] with …" at bounding box center [647, 519] width 512 height 316
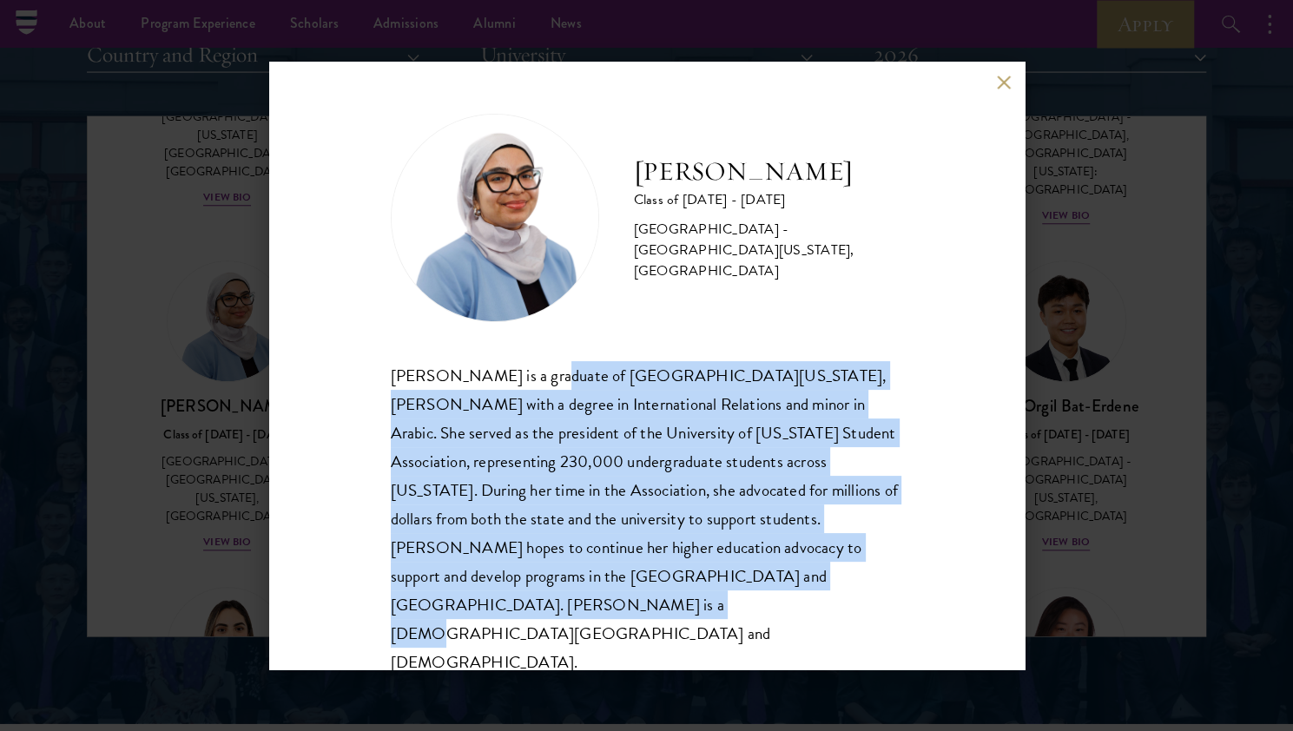
drag, startPoint x: 526, startPoint y: 383, endPoint x: 682, endPoint y: 577, distance: 249.5
click at [682, 577] on div "[PERSON_NAME] is a graduate of [GEOGRAPHIC_DATA][US_STATE], [PERSON_NAME] with …" at bounding box center [647, 519] width 512 height 316
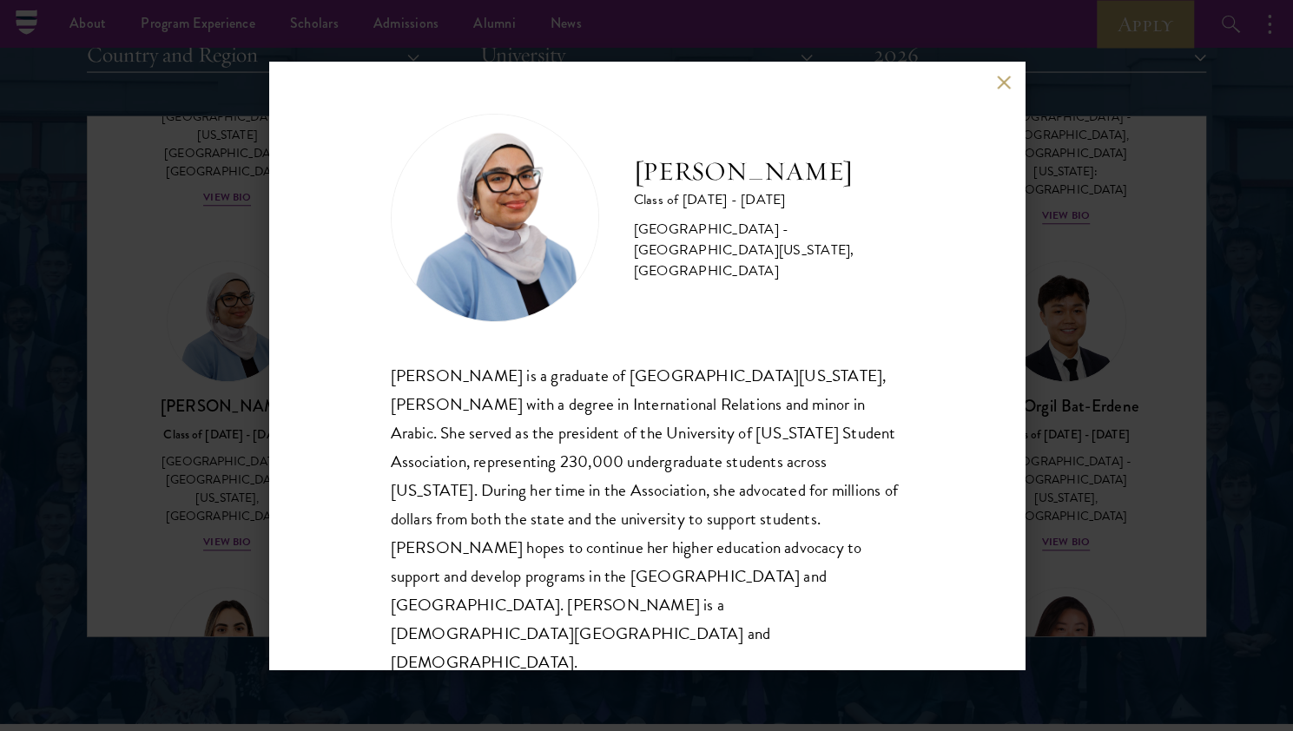
click at [61, 403] on div "[PERSON_NAME] Class of [DATE] - [DATE] [GEOGRAPHIC_DATA] - [GEOGRAPHIC_DATA][US…" at bounding box center [646, 365] width 1293 height 731
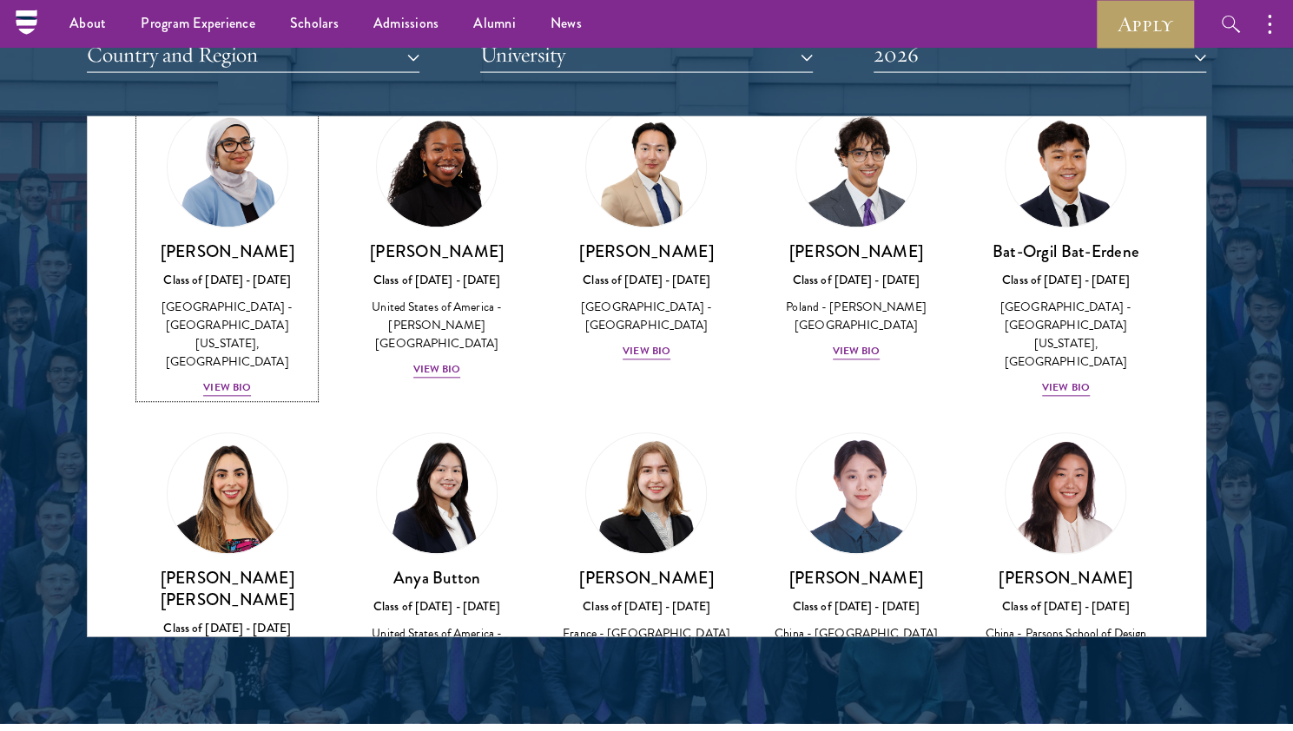
scroll to position [1090, 0]
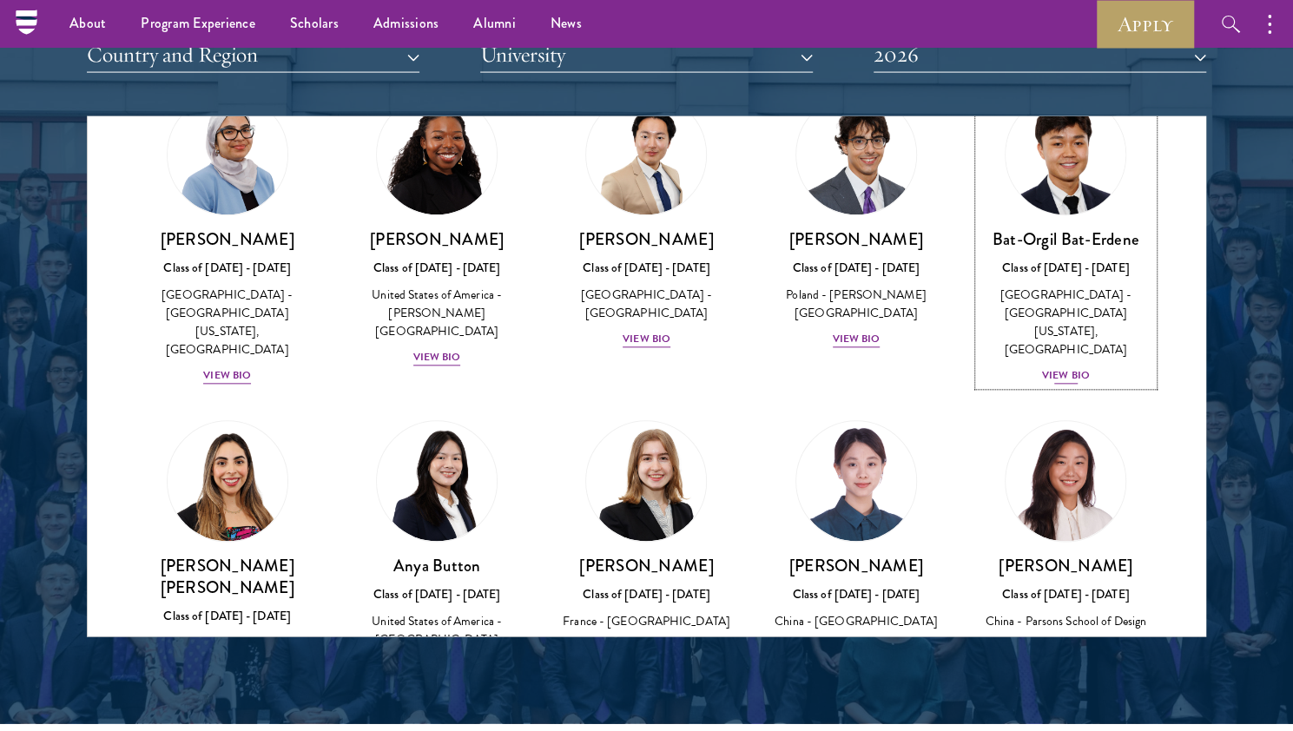
click at [1056, 286] on div "[GEOGRAPHIC_DATA] - [GEOGRAPHIC_DATA][US_STATE], [GEOGRAPHIC_DATA]" at bounding box center [1065, 322] width 174 height 73
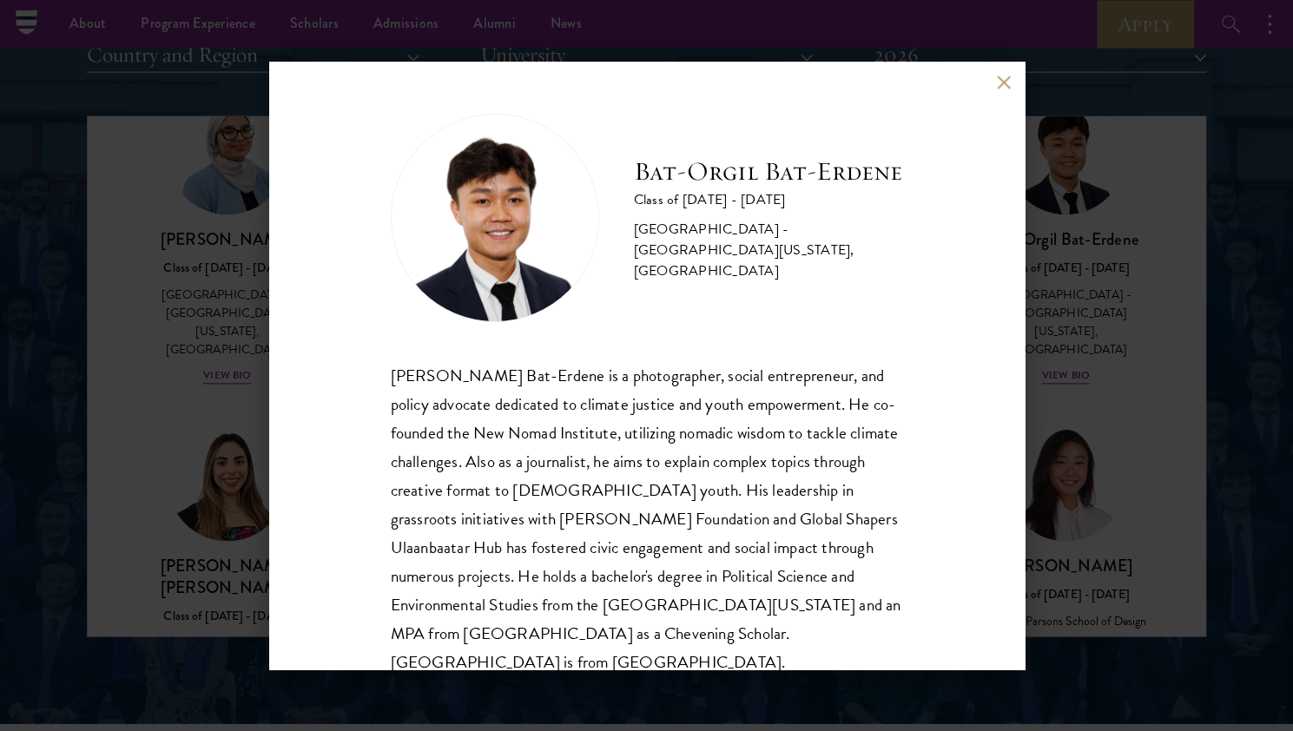
scroll to position [30, 0]
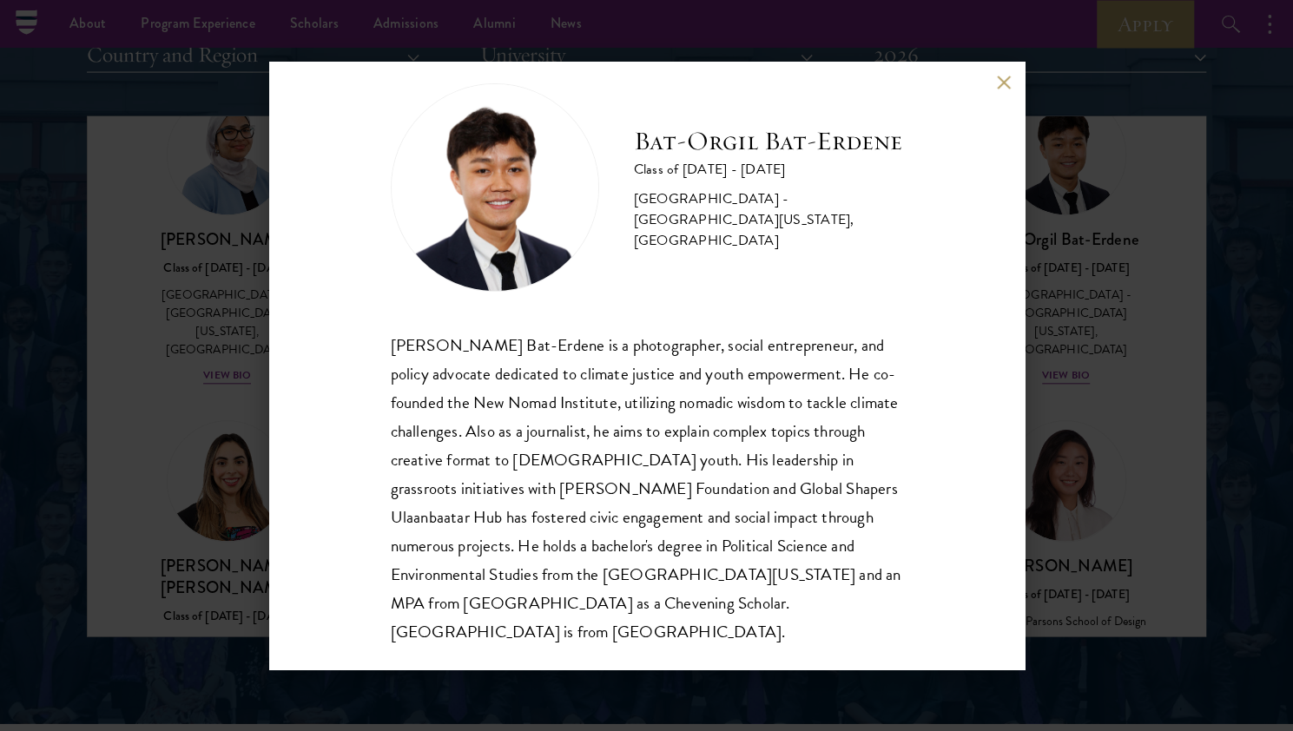
click at [1083, 484] on div "[PERSON_NAME] Bat-Erdene Class of [DATE] - [DATE] [GEOGRAPHIC_DATA] - [GEOGRAPH…" at bounding box center [646, 365] width 1293 height 731
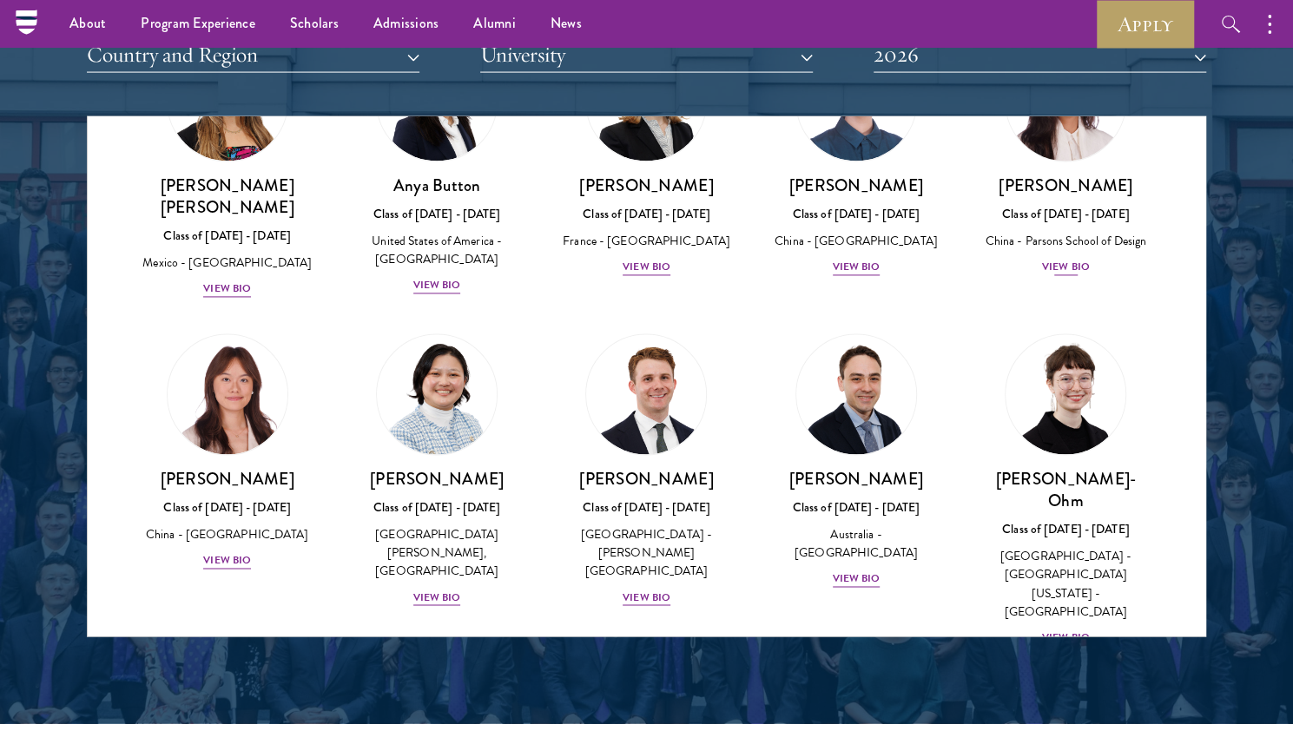
scroll to position [1480, 0]
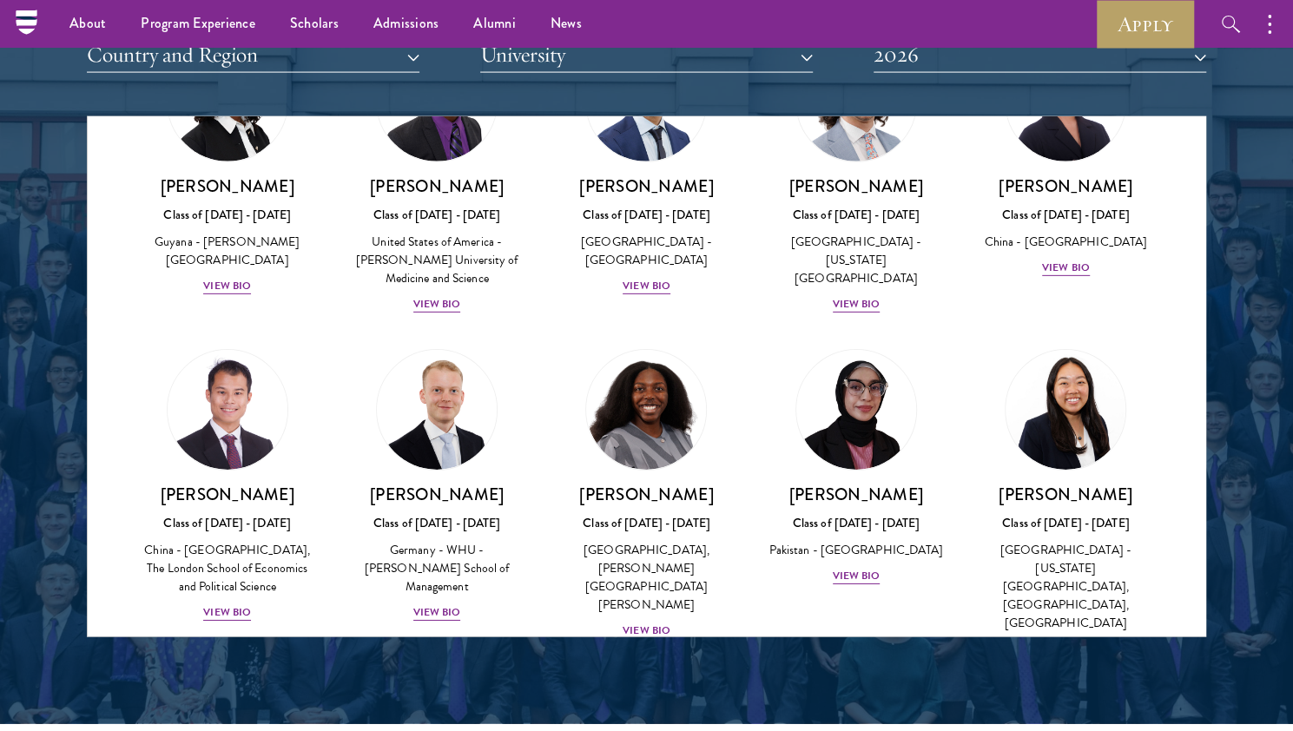
scroll to position [3177, 0]
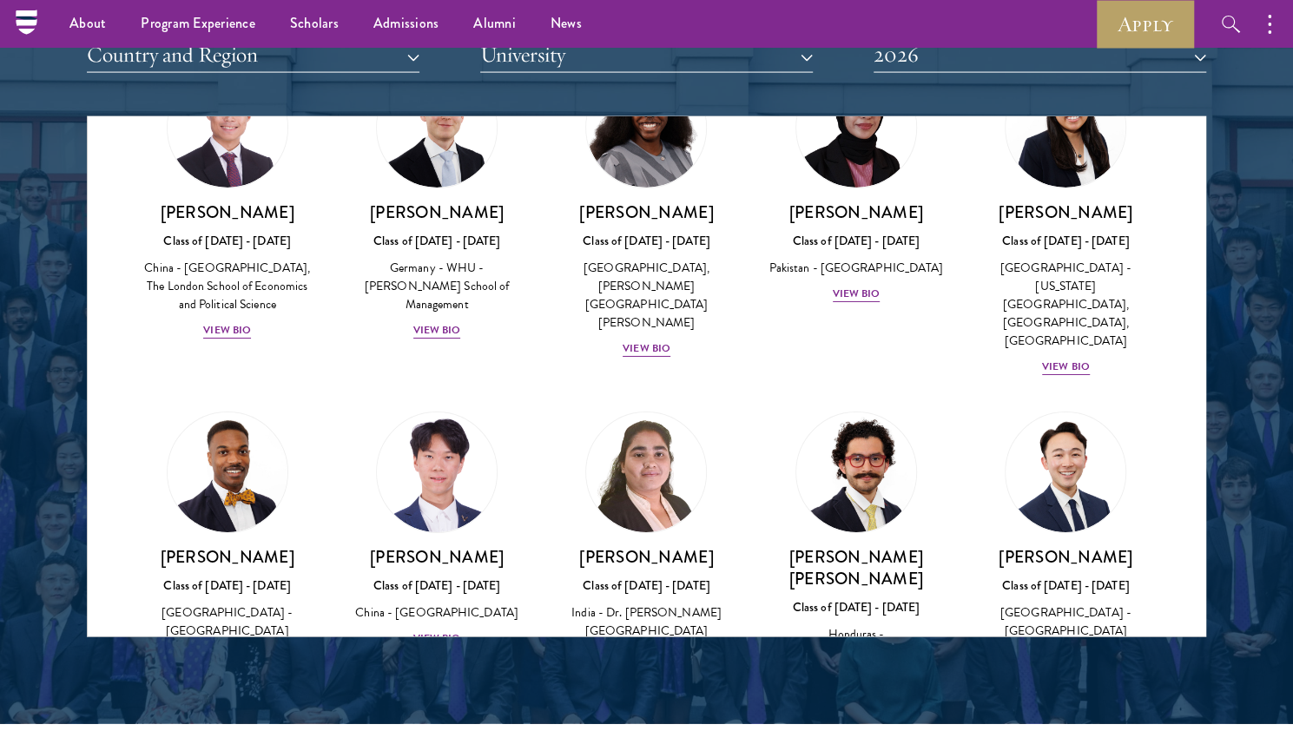
scroll to position [3605, 0]
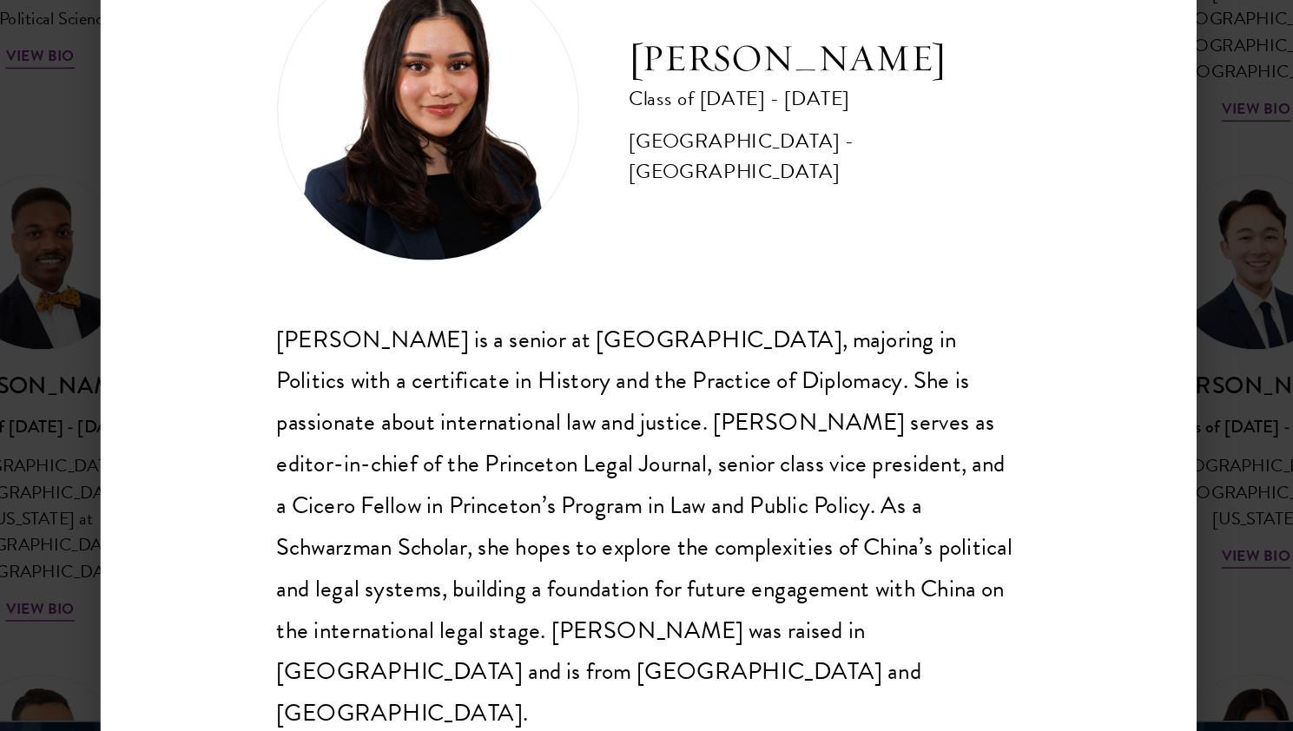
scroll to position [2186, 0]
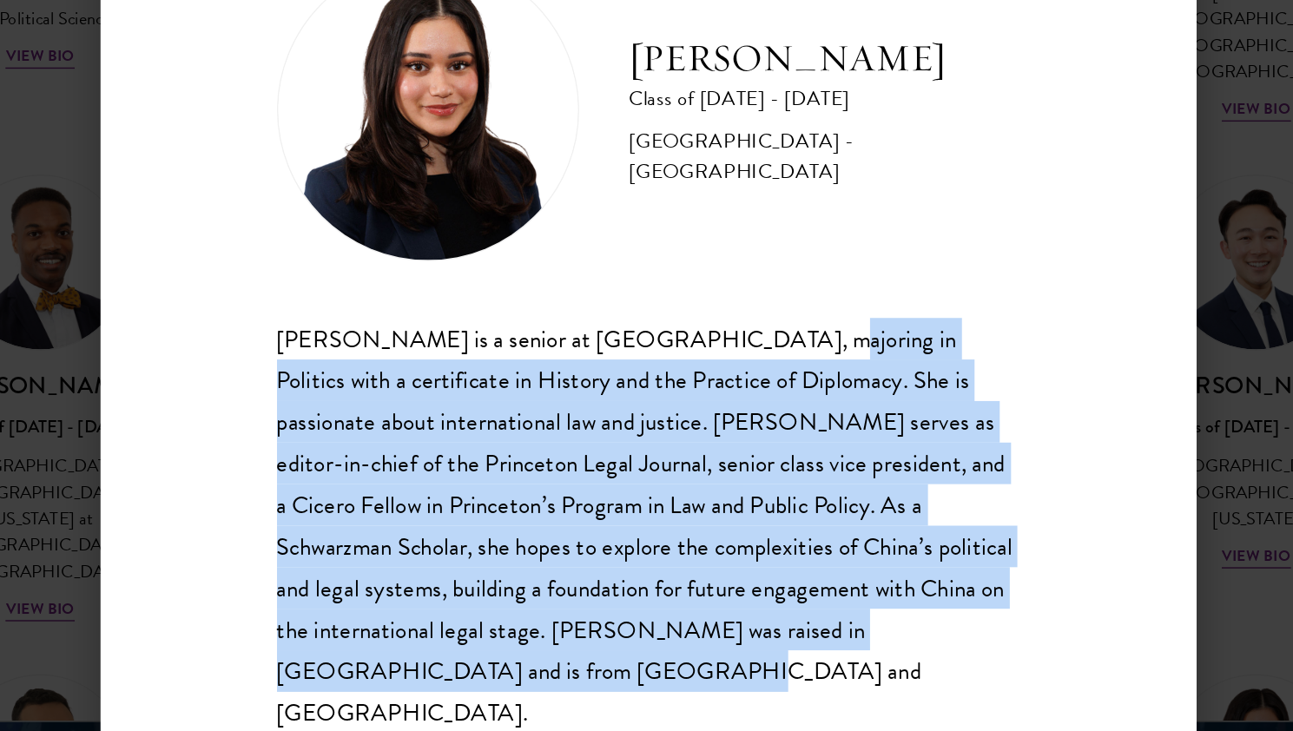
drag, startPoint x: 695, startPoint y: 402, endPoint x: 895, endPoint y: 624, distance: 298.8
click at [895, 624] on div "[PERSON_NAME] Class of [DATE] - [DATE] [GEOGRAPHIC_DATA] - [GEOGRAPHIC_DATA] [P…" at bounding box center [646, 366] width 755 height 608
click at [832, 444] on div "[PERSON_NAME] is a senior at [GEOGRAPHIC_DATA], majoring in Politics with a cer…" at bounding box center [647, 504] width 512 height 286
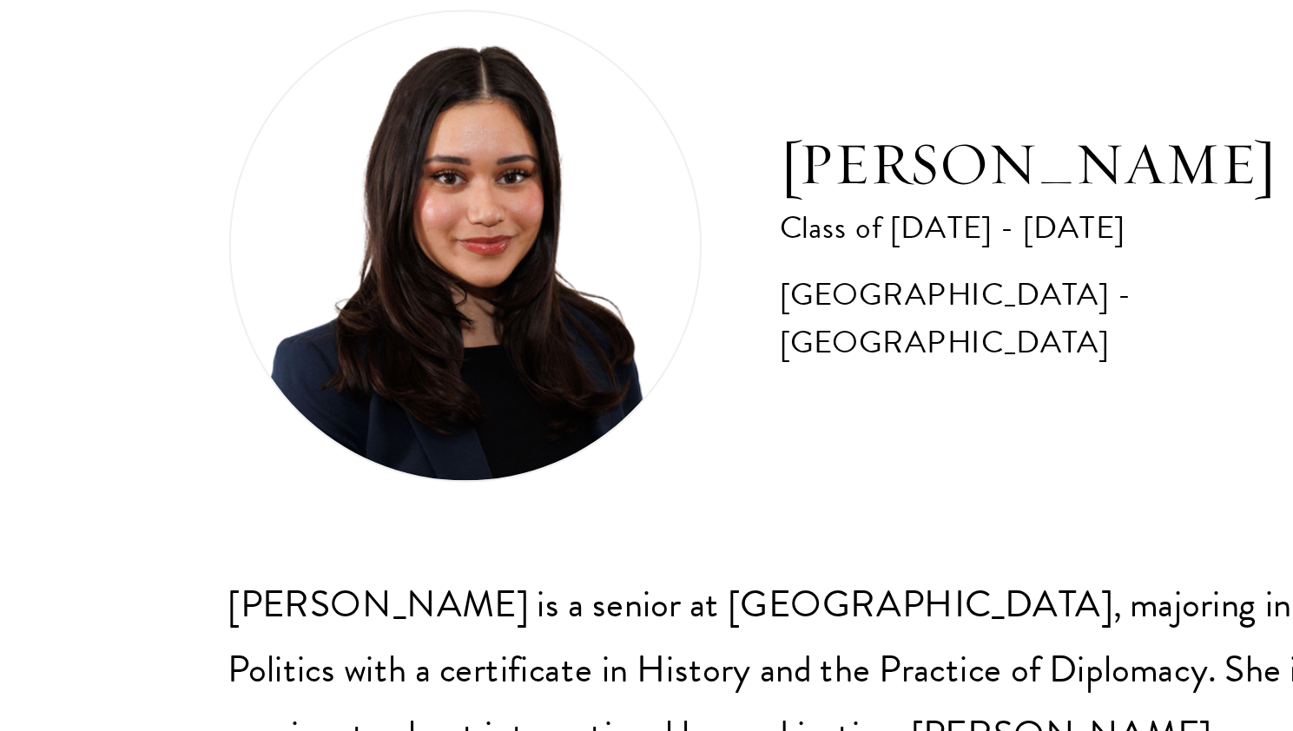
scroll to position [2128, 0]
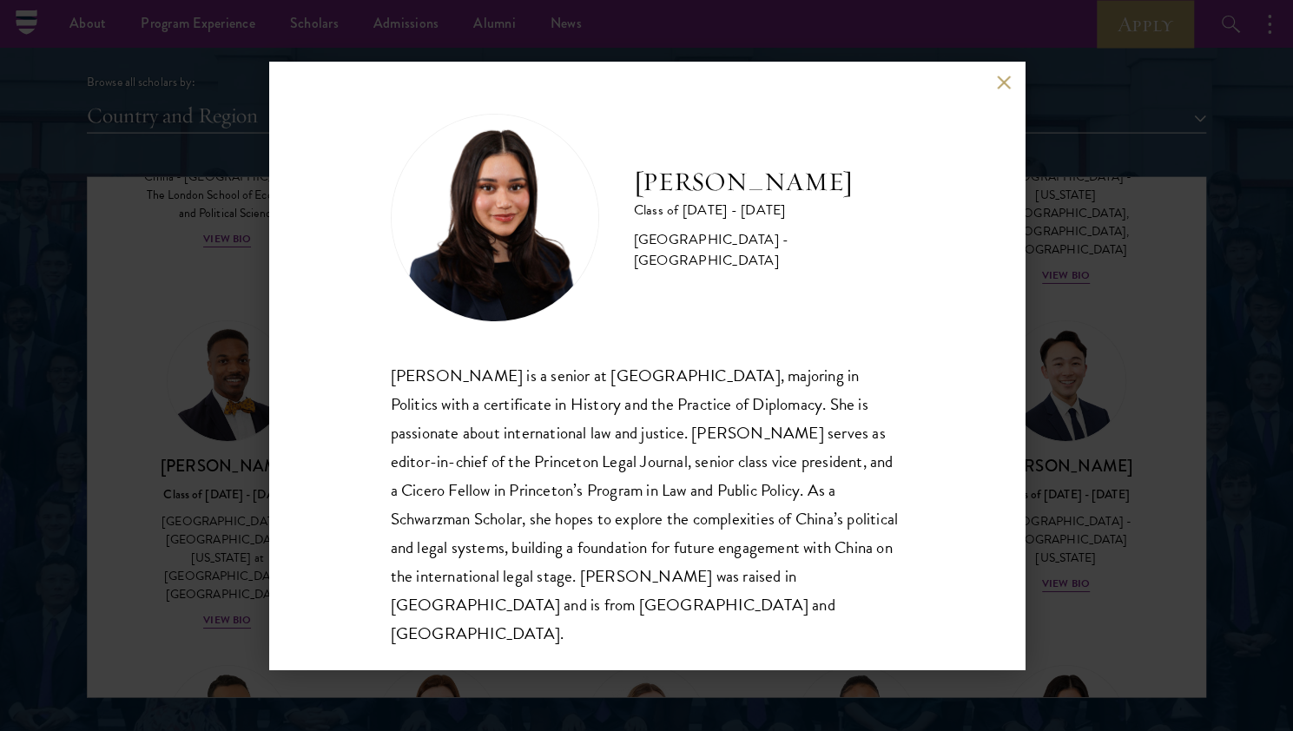
click at [1168, 293] on div "[PERSON_NAME] Class of [DATE] - [DATE] [GEOGRAPHIC_DATA] - [GEOGRAPHIC_DATA] [P…" at bounding box center [646, 365] width 1293 height 731
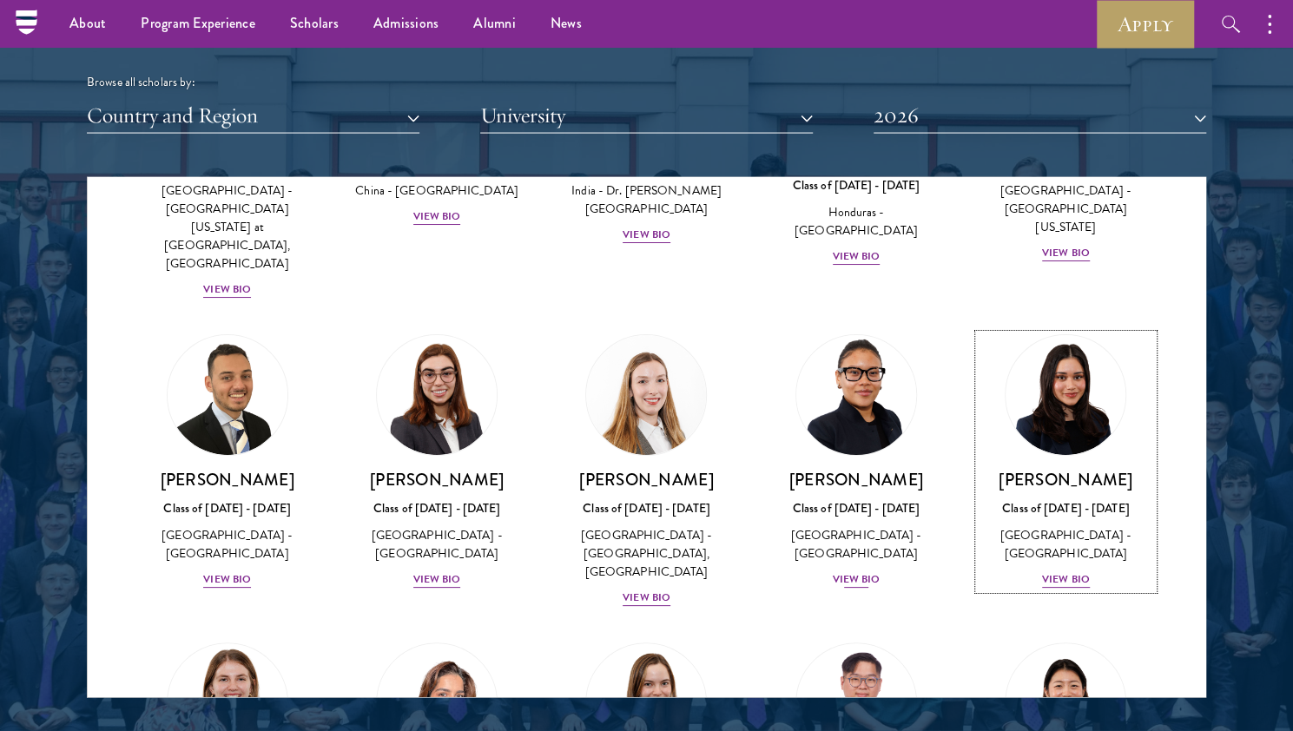
scroll to position [3938, 0]
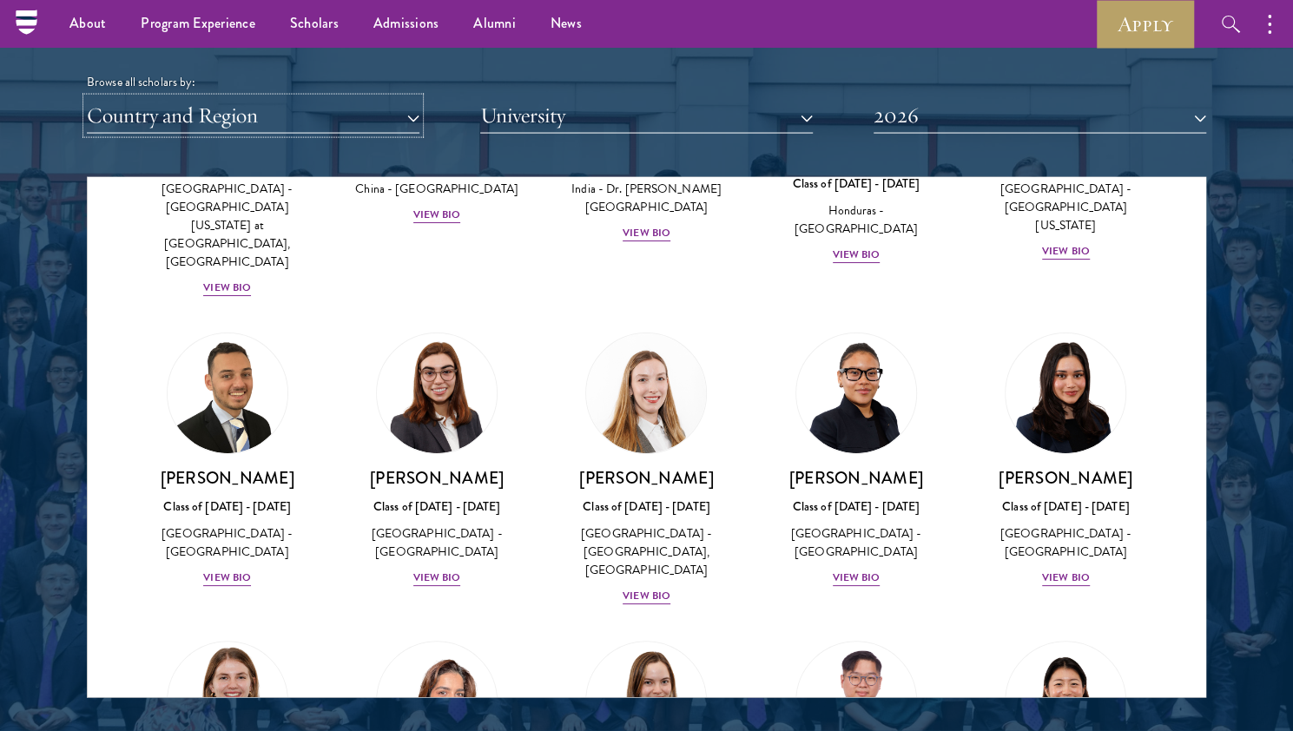
click at [334, 122] on button "Country and Region" at bounding box center [253, 116] width 332 height 36
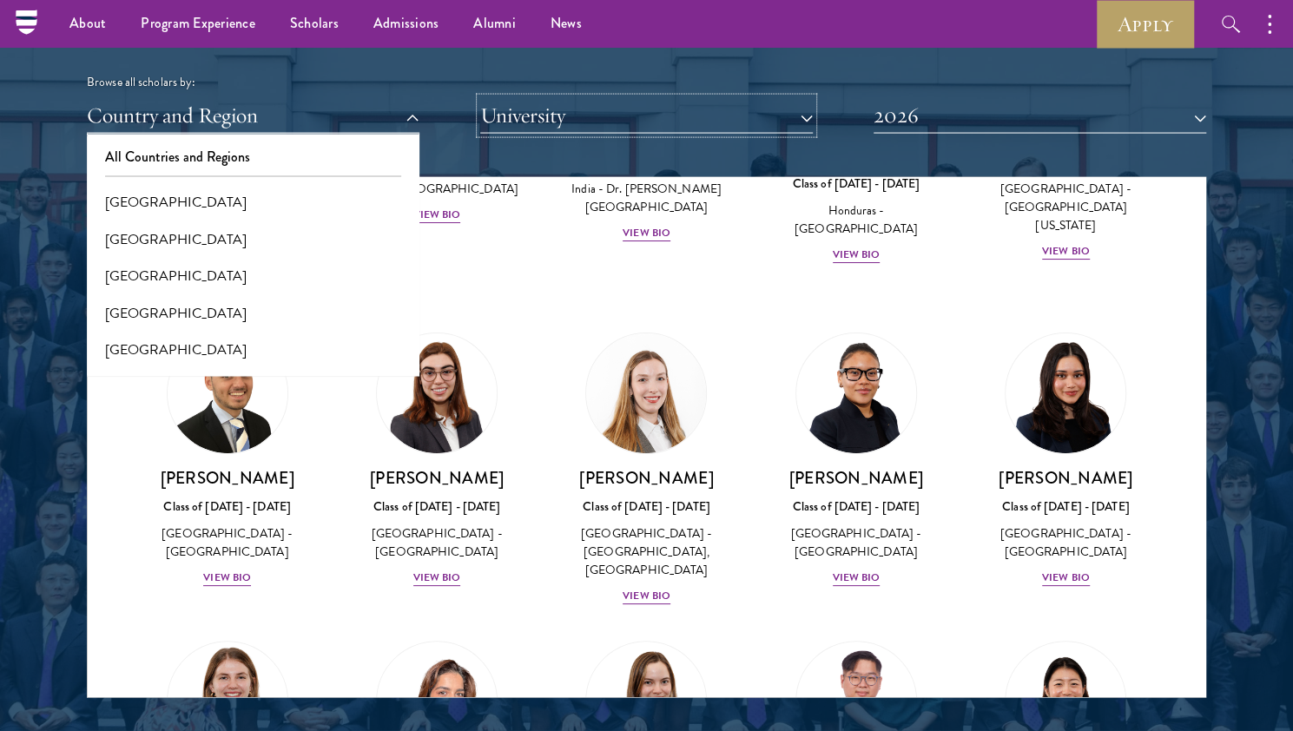
click at [552, 128] on button "University" at bounding box center [646, 116] width 332 height 36
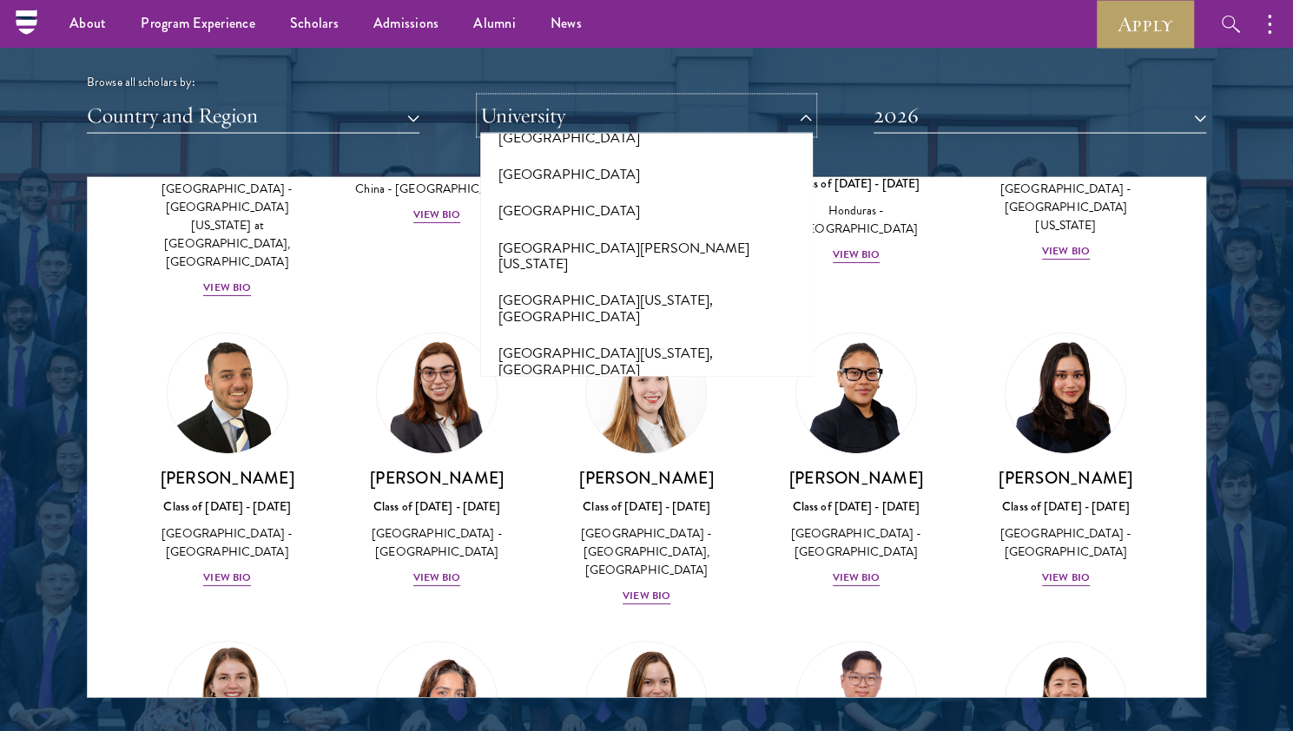
scroll to position [14603, 0]
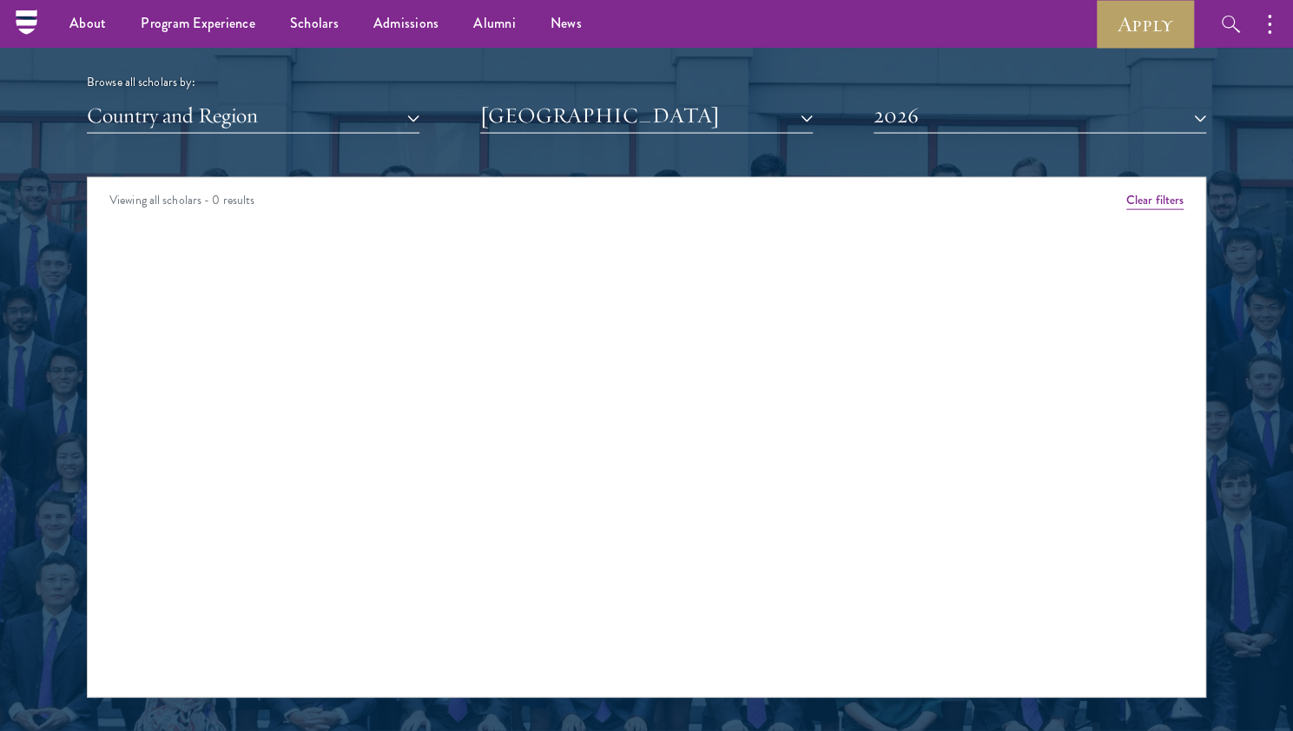
click at [387, 224] on div "Viewing all scholars - 0 results" at bounding box center [646, 202] width 1117 height 49
click at [573, 120] on button "[GEOGRAPHIC_DATA]" at bounding box center [646, 116] width 332 height 36
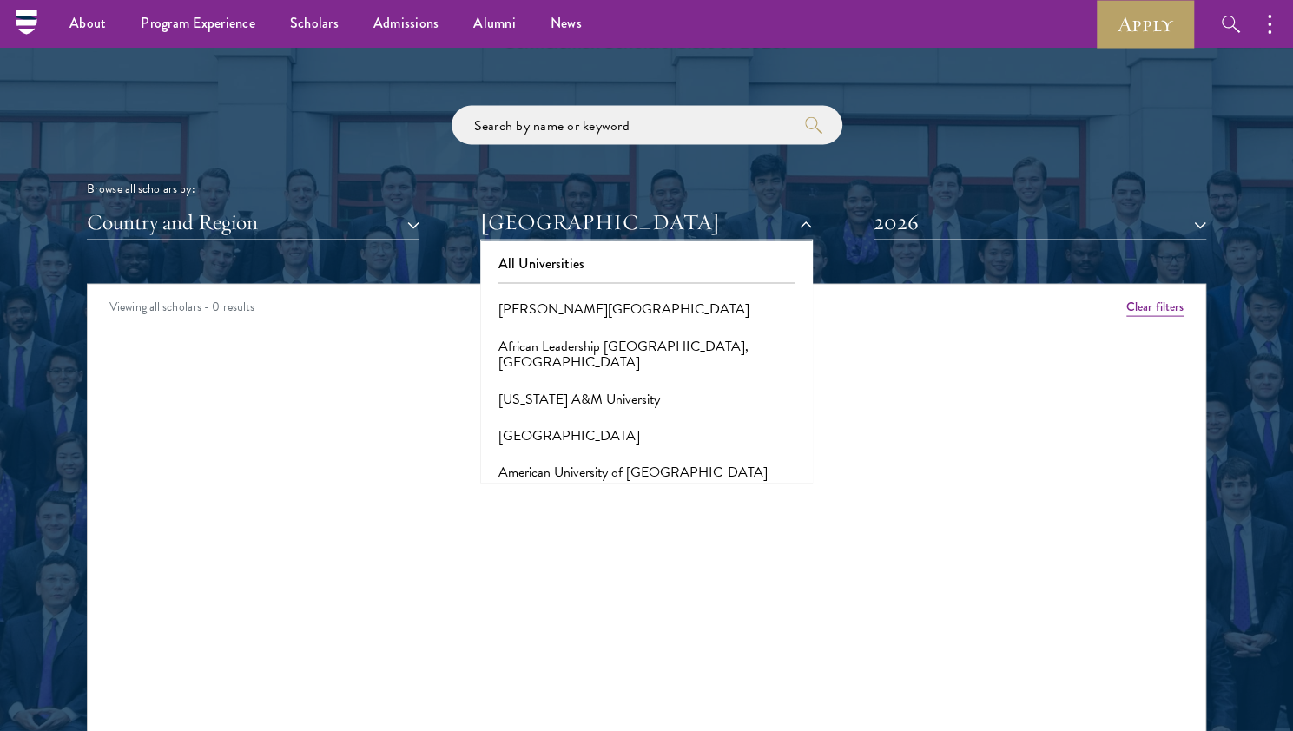
click at [387, 145] on div "Browse all scholars by: Country and Region All Countries and Regions [GEOGRAPHI…" at bounding box center [646, 173] width 1119 height 135
